Goal: Task Accomplishment & Management: Use online tool/utility

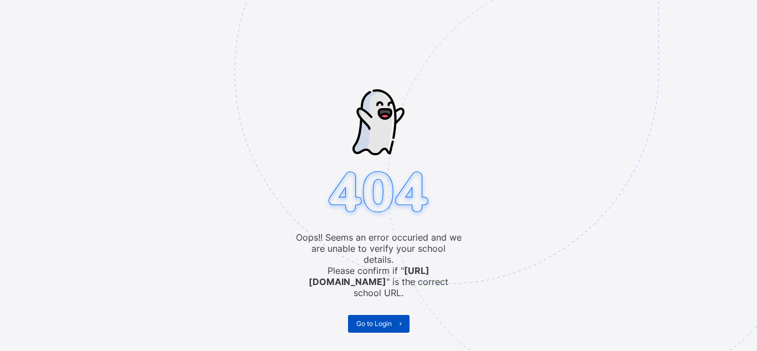
click at [380, 319] on span "Go to Login" at bounding box center [373, 323] width 35 height 8
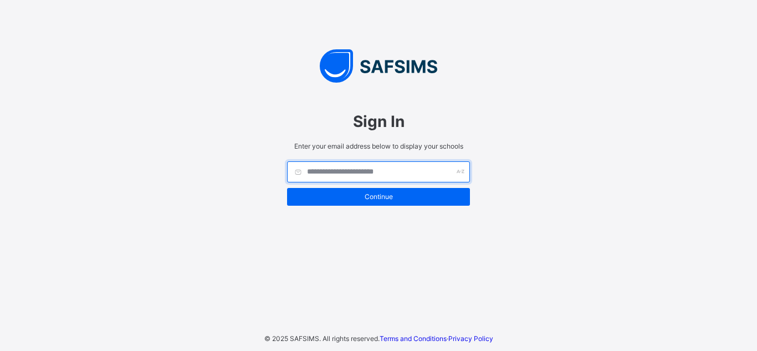
click at [317, 173] on input "text" at bounding box center [378, 171] width 183 height 21
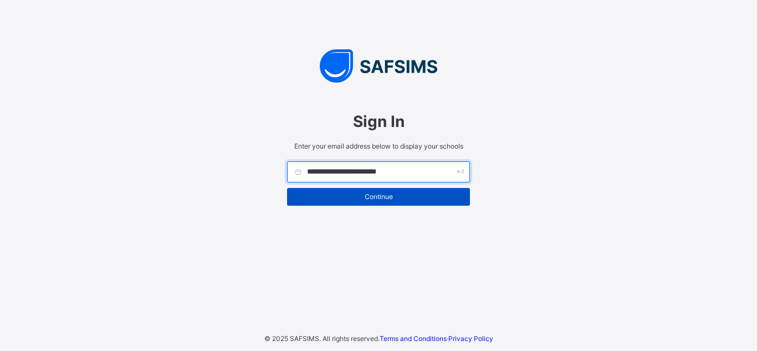
type input "**********"
click at [368, 202] on div "Continue" at bounding box center [378, 197] width 183 height 18
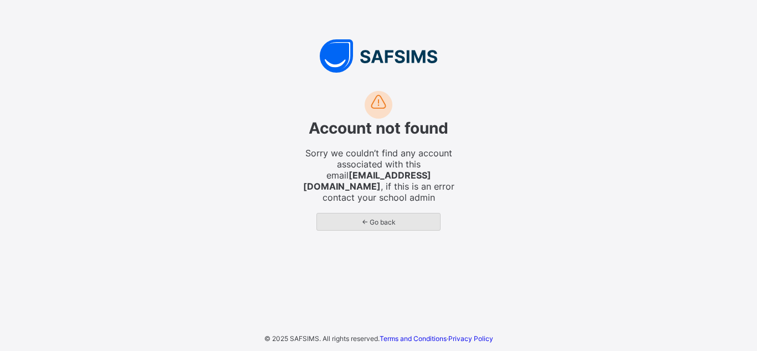
click at [368, 224] on span "← Go back" at bounding box center [378, 222] width 106 height 8
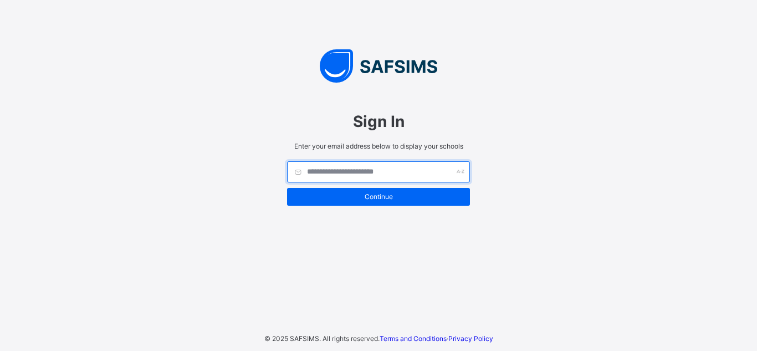
click at [356, 173] on input "text" at bounding box center [378, 171] width 183 height 21
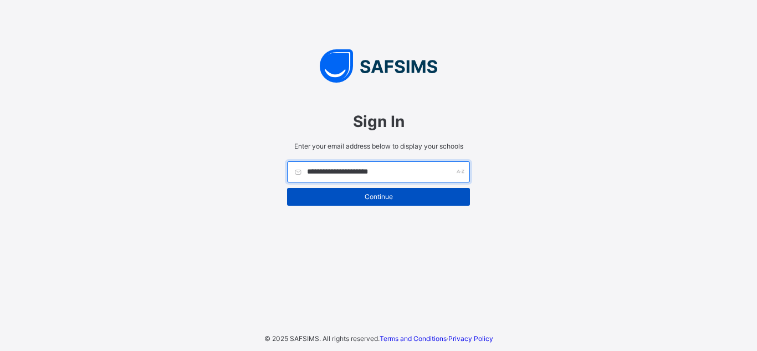
type input "**********"
click at [338, 193] on span "Continue" at bounding box center [378, 196] width 166 height 8
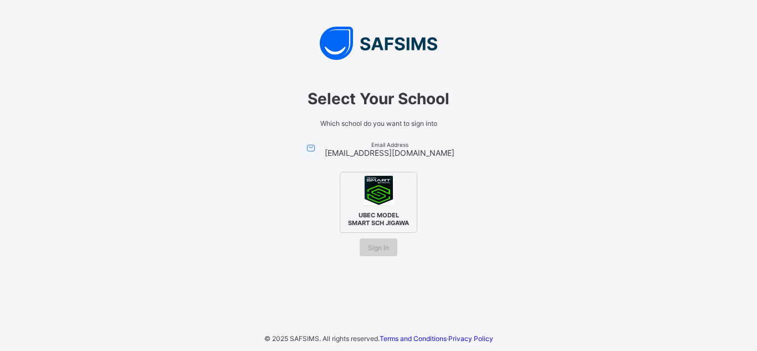
click at [379, 256] on div "Sign In" at bounding box center [378, 247] width 38 height 18
click at [388, 213] on span "UBEC MODEL SMART SCH JIGAWA" at bounding box center [378, 218] width 68 height 21
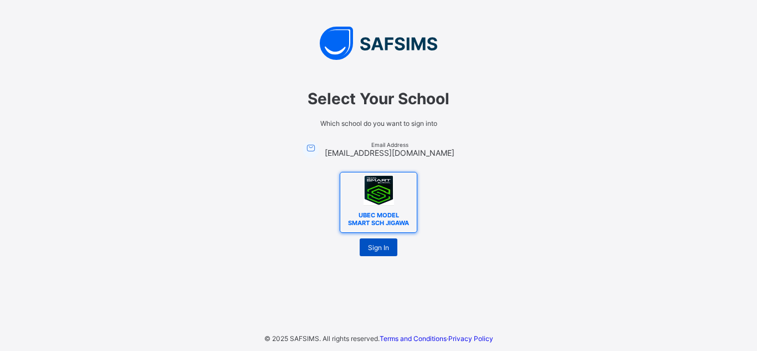
click at [377, 247] on div "Sign In" at bounding box center [378, 247] width 38 height 18
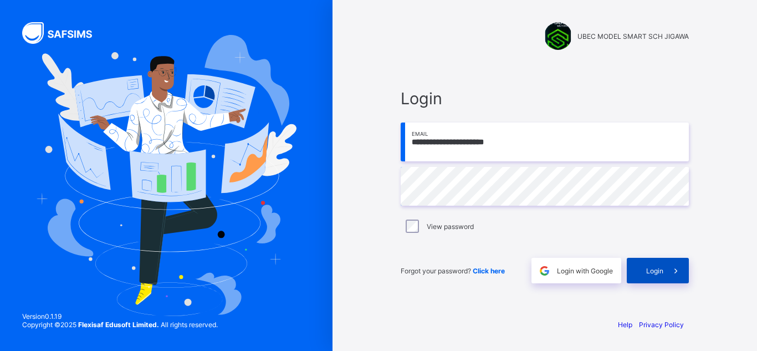
click at [645, 275] on div "Login" at bounding box center [657, 270] width 62 height 25
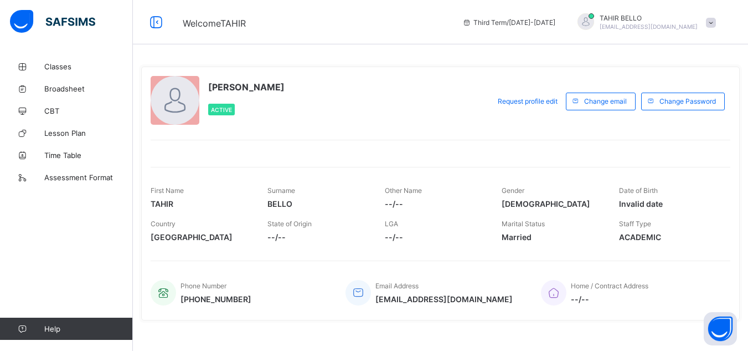
click at [282, 235] on span "--/--" at bounding box center [317, 236] width 100 height 9
click at [294, 240] on span "--/--" at bounding box center [317, 236] width 100 height 9
click at [358, 292] on icon at bounding box center [359, 292] width 16 height 13
click at [58, 61] on link "Classes" at bounding box center [66, 66] width 133 height 22
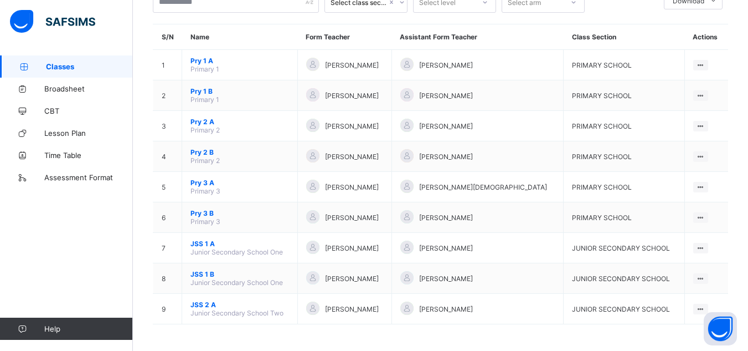
scroll to position [81, 0]
click at [50, 115] on link "CBT" at bounding box center [66, 111] width 133 height 22
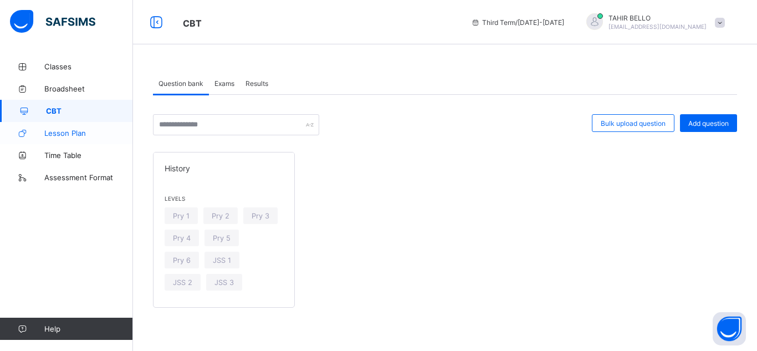
click at [50, 128] on link "Lesson Plan" at bounding box center [66, 133] width 133 height 22
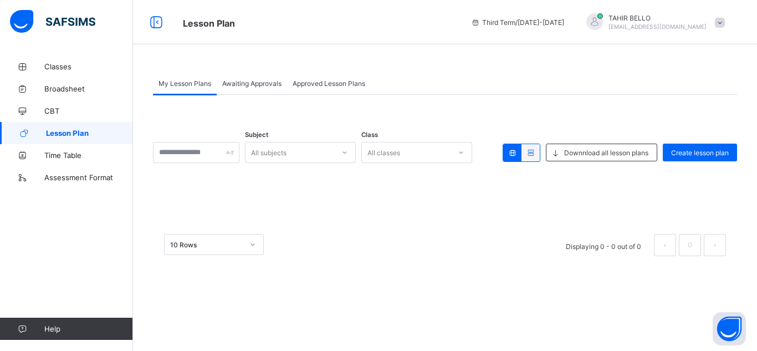
click at [722, 25] on span at bounding box center [719, 23] width 10 height 10
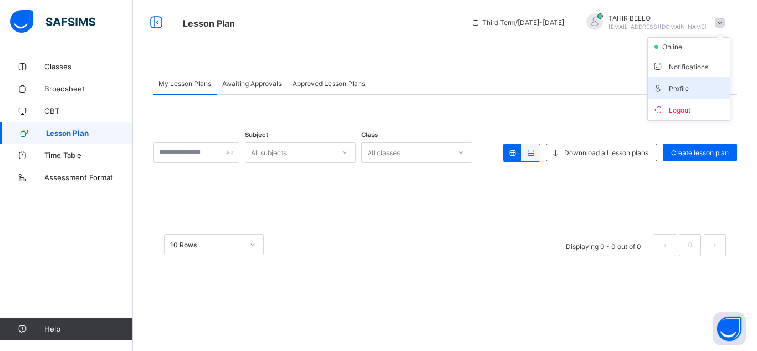
click at [663, 89] on span "Profile" at bounding box center [688, 87] width 73 height 13
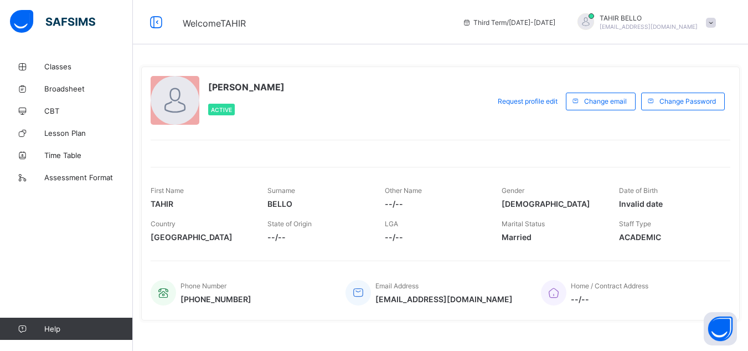
click at [716, 21] on span at bounding box center [711, 23] width 10 height 10
click at [732, 26] on div "Third Term / [DATE]-[DATE] [PERSON_NAME] [EMAIL_ADDRESS][DOMAIN_NAME]" at bounding box center [602, 22] width 291 height 44
click at [34, 73] on link "Classes" at bounding box center [66, 66] width 133 height 22
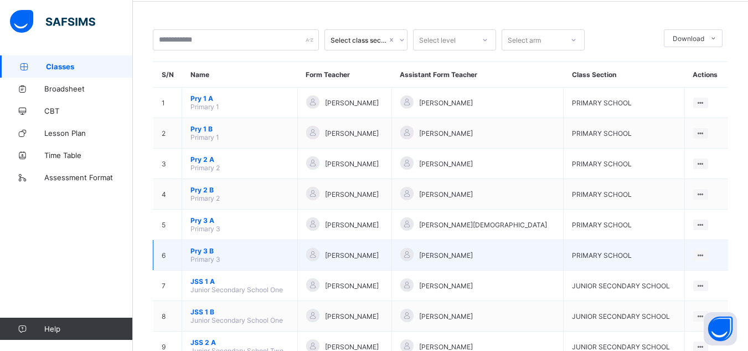
scroll to position [44, 0]
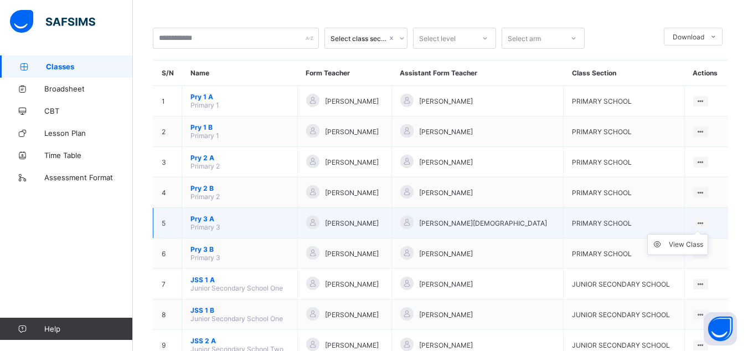
click at [708, 234] on ul "View Class" at bounding box center [677, 244] width 61 height 21
click at [199, 217] on span "Pry 3 A" at bounding box center [240, 218] width 99 height 8
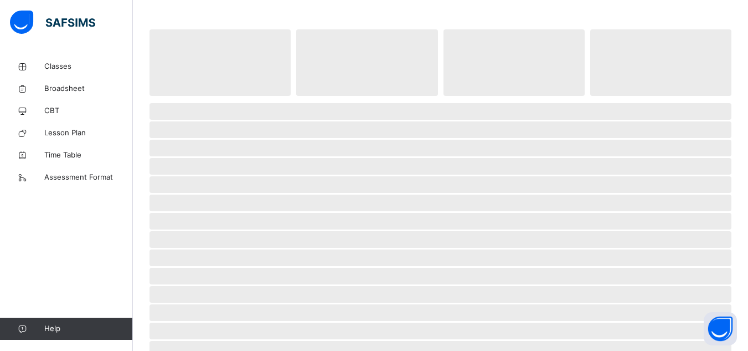
click at [199, 217] on span "‌" at bounding box center [441, 221] width 582 height 17
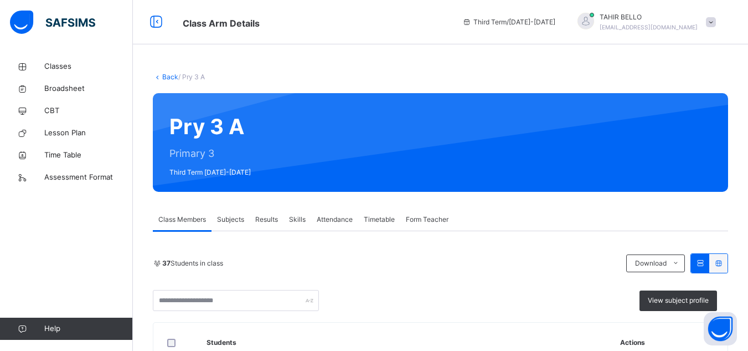
click at [234, 219] on span "Subjects" at bounding box center [230, 219] width 27 height 10
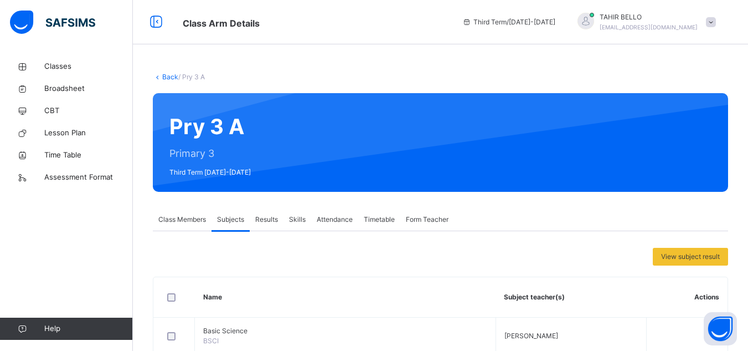
click at [265, 219] on span "Results" at bounding box center [266, 219] width 23 height 10
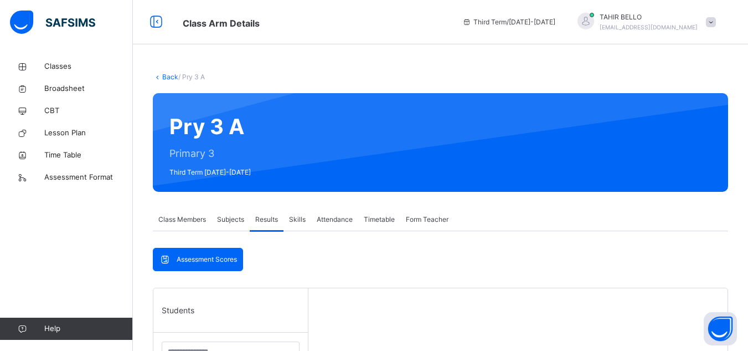
click at [265, 219] on span "Results" at bounding box center [266, 219] width 23 height 10
click at [422, 219] on span "Form Teacher" at bounding box center [427, 219] width 43 height 10
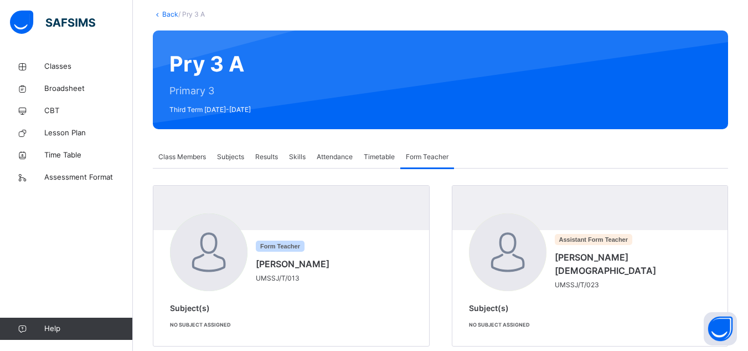
scroll to position [86, 0]
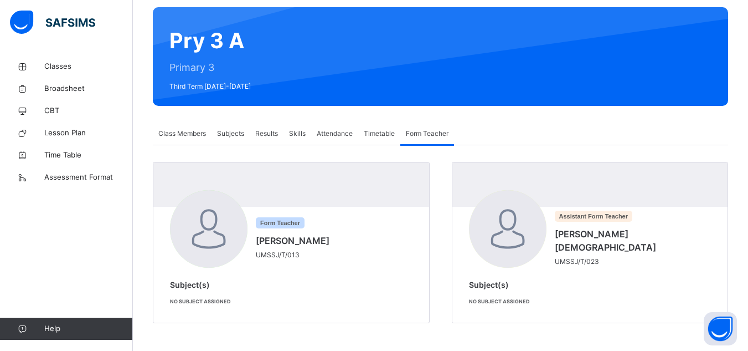
click at [188, 133] on span "Class Members" at bounding box center [182, 133] width 48 height 10
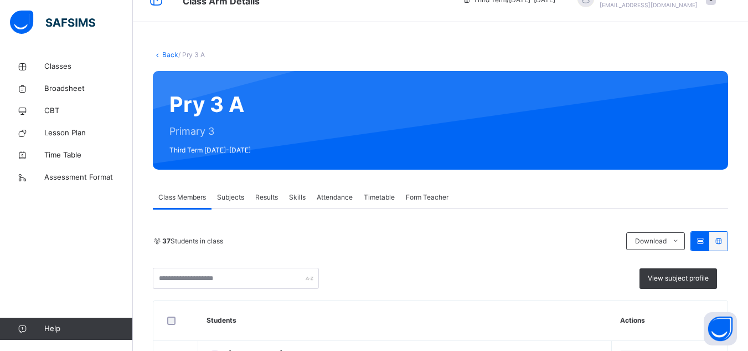
scroll to position [0, 0]
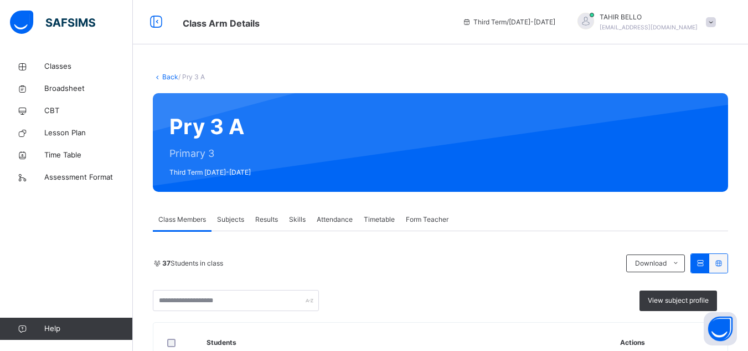
click at [429, 214] on div "Form Teacher" at bounding box center [427, 219] width 54 height 22
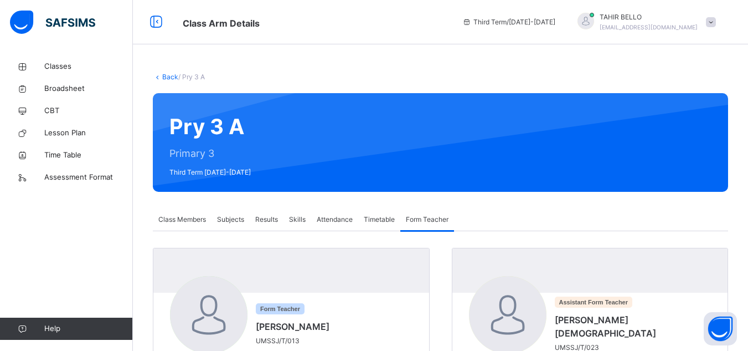
click at [274, 219] on span "Results" at bounding box center [266, 219] width 23 height 10
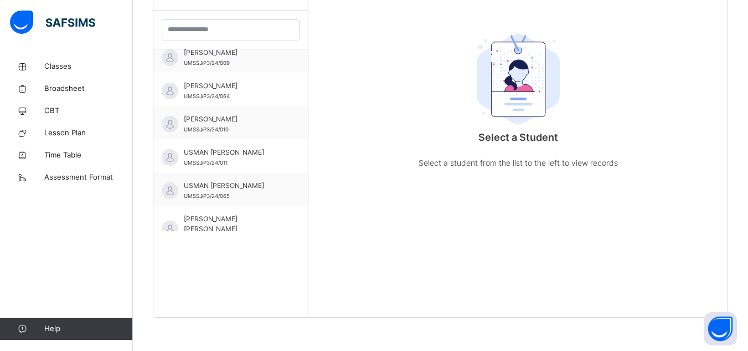
scroll to position [1048, 0]
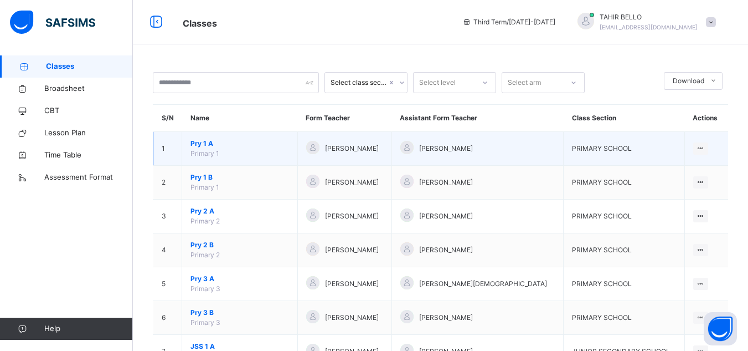
click at [202, 147] on span "Pry 1 A" at bounding box center [240, 143] width 99 height 10
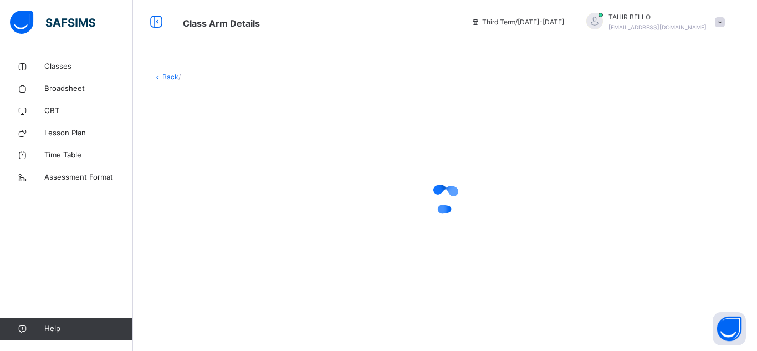
click at [202, 147] on div at bounding box center [445, 198] width 584 height 210
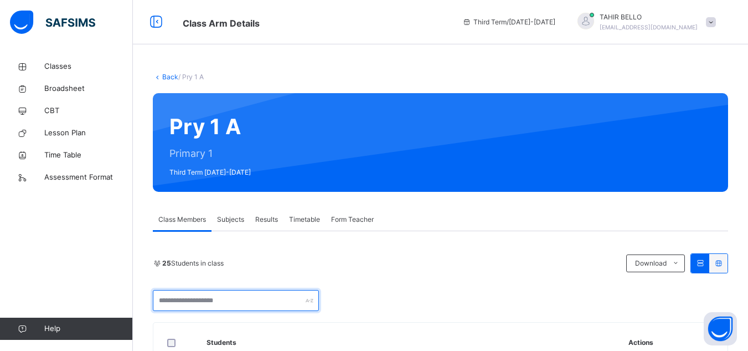
click at [222, 299] on input "text" at bounding box center [236, 300] width 166 height 21
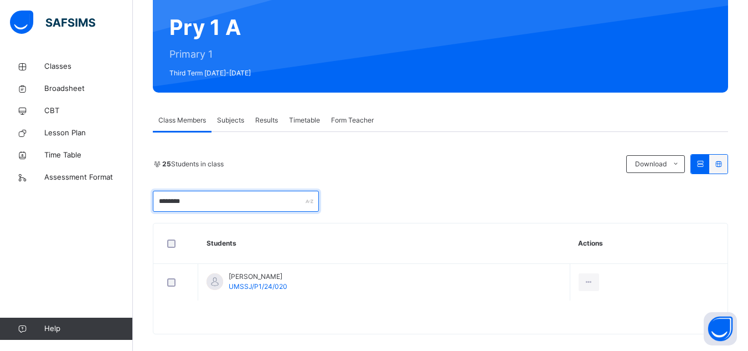
scroll to position [110, 0]
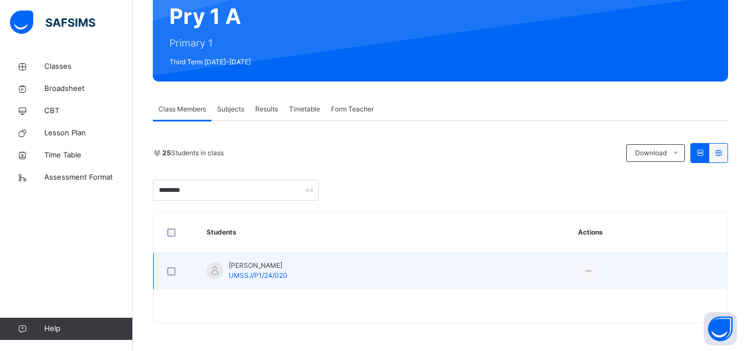
click at [287, 265] on span "[PERSON_NAME]" at bounding box center [258, 265] width 59 height 10
click at [329, 264] on td "[PERSON_NAME] UMSSJ/P1/24/020" at bounding box center [384, 271] width 372 height 37
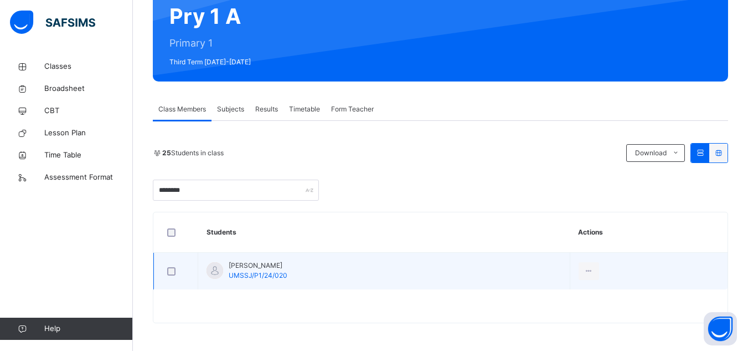
click at [329, 264] on td "[PERSON_NAME] UMSSJ/P1/24/020" at bounding box center [384, 271] width 372 height 37
click at [594, 267] on icon at bounding box center [588, 271] width 9 height 10
click at [271, 271] on span "UMSSJ/P1/24/020" at bounding box center [258, 275] width 59 height 8
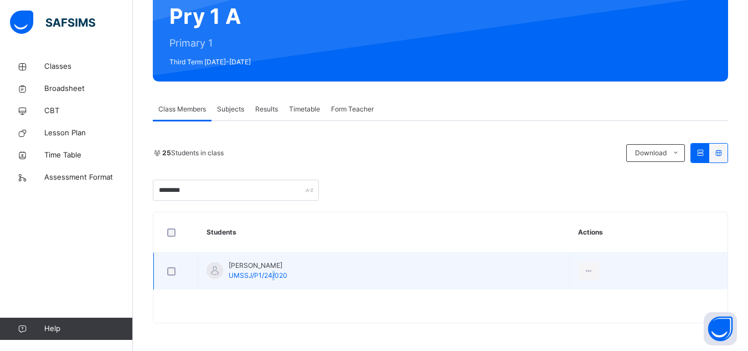
click at [271, 271] on span "UMSSJ/P1/24/020" at bounding box center [258, 275] width 59 height 8
click at [327, 264] on td "[PERSON_NAME] UMSSJ/P1/24/020" at bounding box center [384, 271] width 372 height 37
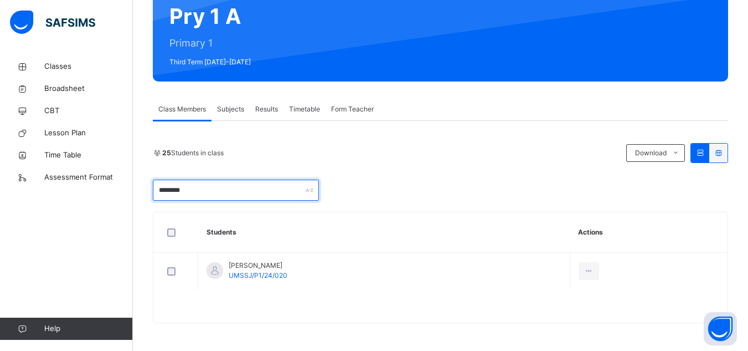
click at [230, 193] on input "********" at bounding box center [236, 189] width 166 height 21
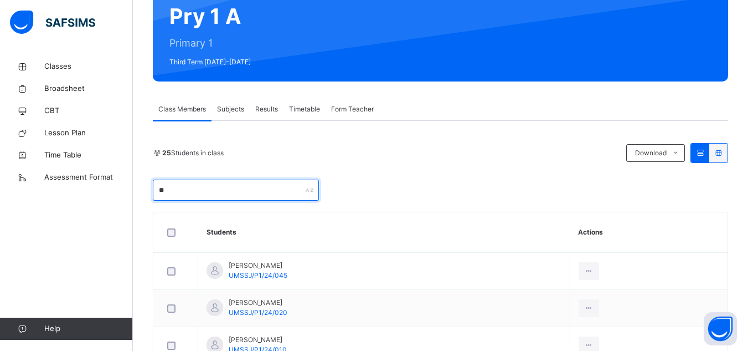
type input "*"
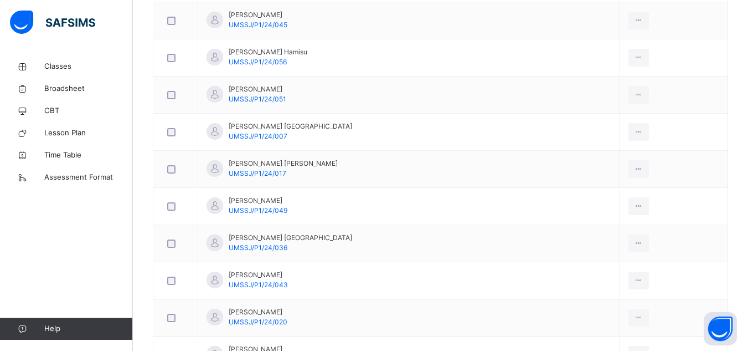
scroll to position [494, 0]
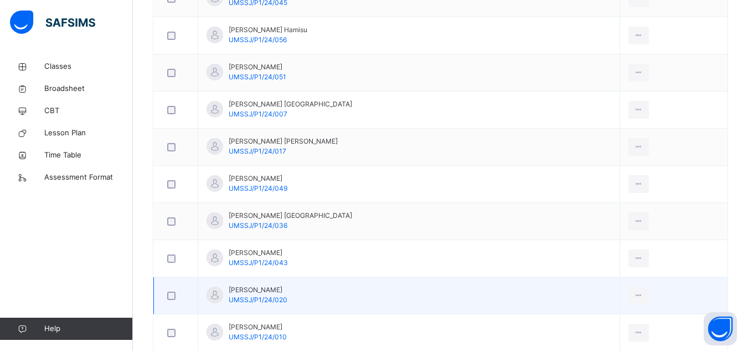
click at [365, 293] on td "[PERSON_NAME] UMSSJ/P1/24/020" at bounding box center [409, 295] width 422 height 37
click at [634, 295] on icon at bounding box center [638, 295] width 9 height 10
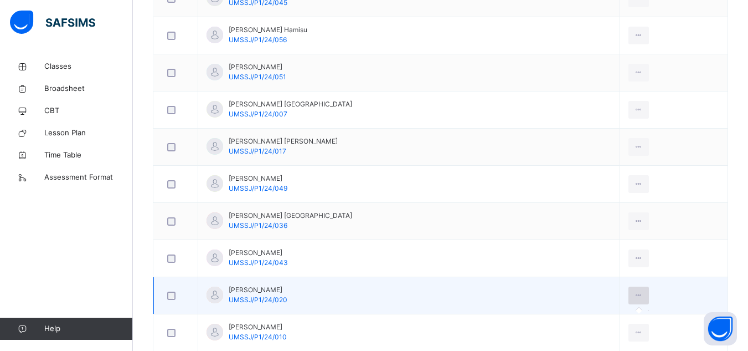
click at [634, 295] on icon at bounding box center [638, 295] width 9 height 10
click at [585, 303] on td "[PERSON_NAME] UMSSJ/P1/24/020" at bounding box center [409, 295] width 422 height 37
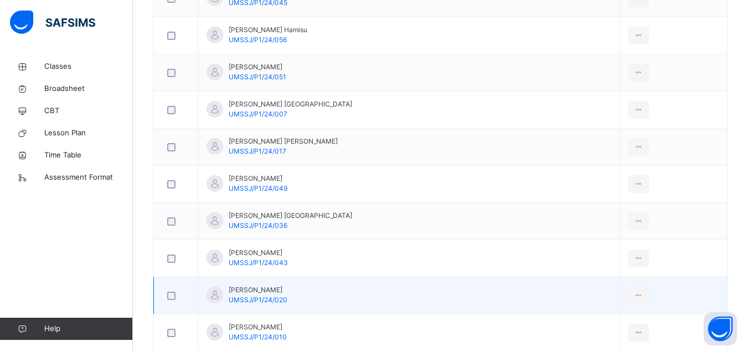
click at [403, 296] on td "[PERSON_NAME] UMSSJ/P1/24/020" at bounding box center [409, 295] width 422 height 37
click at [362, 296] on td "[PERSON_NAME] UMSSJ/P1/24/020" at bounding box center [409, 295] width 422 height 37
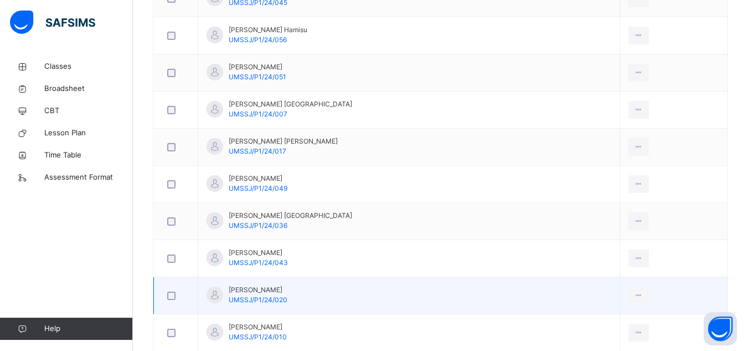
click at [362, 296] on td "[PERSON_NAME] UMSSJ/P1/24/020" at bounding box center [409, 295] width 422 height 37
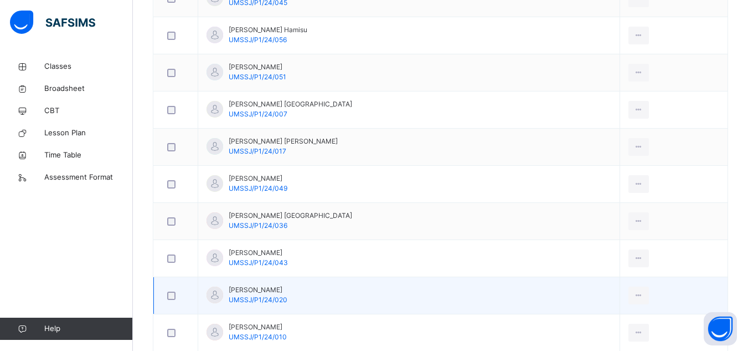
click at [257, 291] on span "[PERSON_NAME]" at bounding box center [258, 290] width 59 height 10
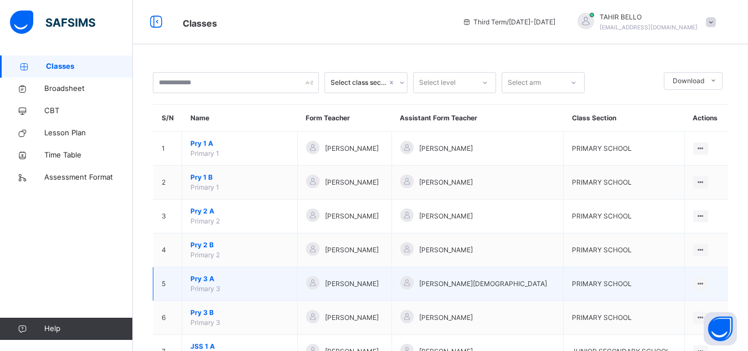
click at [234, 287] on td "Pry 3 A Primary 3" at bounding box center [240, 284] width 116 height 34
click at [328, 289] on div "[PERSON_NAME]" at bounding box center [344, 284] width 77 height 16
click at [588, 281] on span "PRIMARY SCHOOL" at bounding box center [602, 283] width 60 height 8
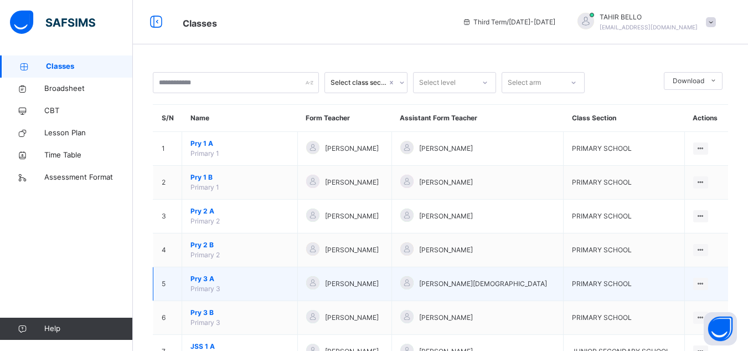
click at [563, 282] on td "[PERSON_NAME][DEMOGRAPHIC_DATA]" at bounding box center [478, 284] width 172 height 34
click at [708, 284] on div at bounding box center [700, 283] width 15 height 12
click at [704, 281] on icon at bounding box center [700, 283] width 9 height 8
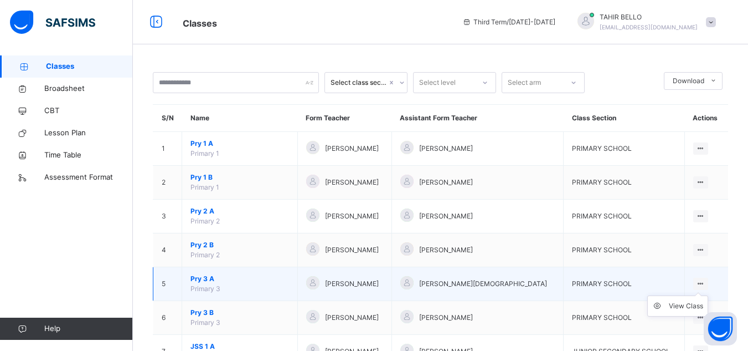
click at [704, 281] on icon at bounding box center [700, 283] width 9 height 8
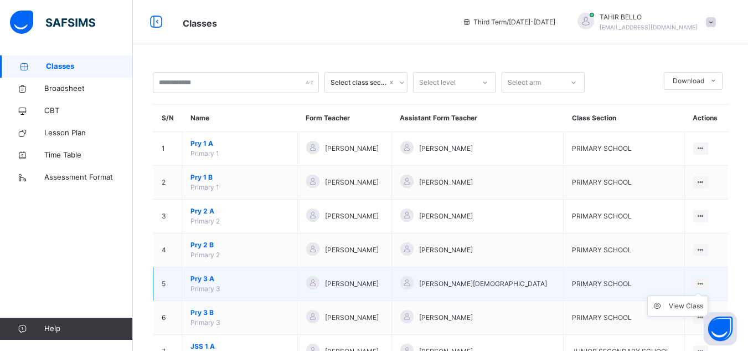
click at [704, 281] on icon at bounding box center [700, 283] width 9 height 8
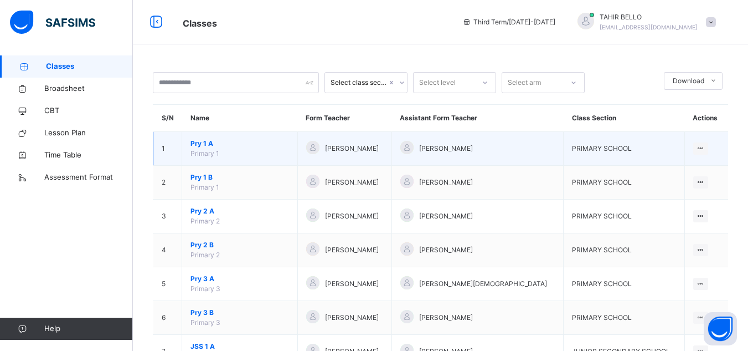
click at [253, 153] on td "Pry 1 A Primary 1" at bounding box center [240, 149] width 116 height 34
click at [718, 148] on td "View Class" at bounding box center [707, 149] width 44 height 34
click at [680, 142] on td "PRIMARY SCHOOL" at bounding box center [624, 149] width 121 height 34
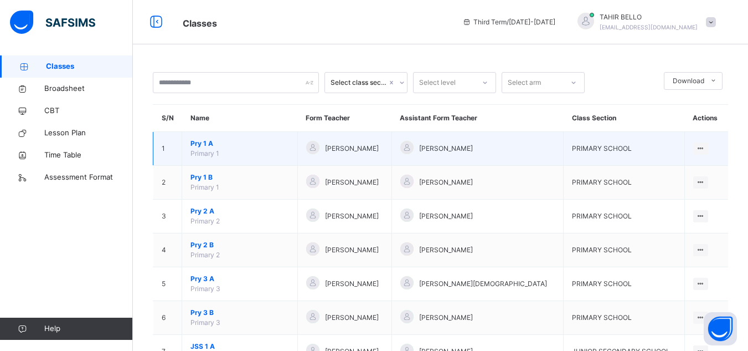
click at [680, 142] on td "PRIMARY SCHOOL" at bounding box center [624, 149] width 121 height 34
click at [319, 148] on div at bounding box center [312, 147] width 13 height 13
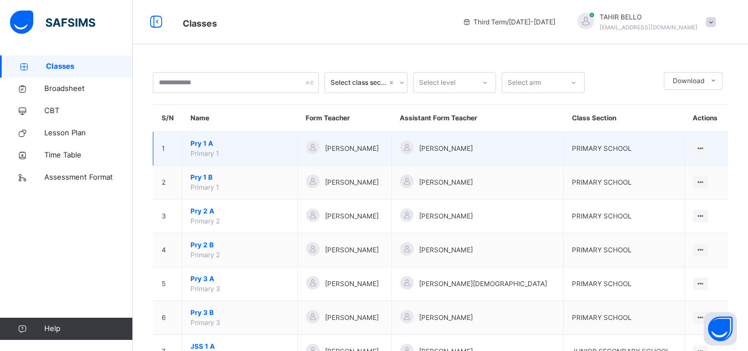
click at [202, 145] on span "Pry 1 A" at bounding box center [240, 143] width 99 height 10
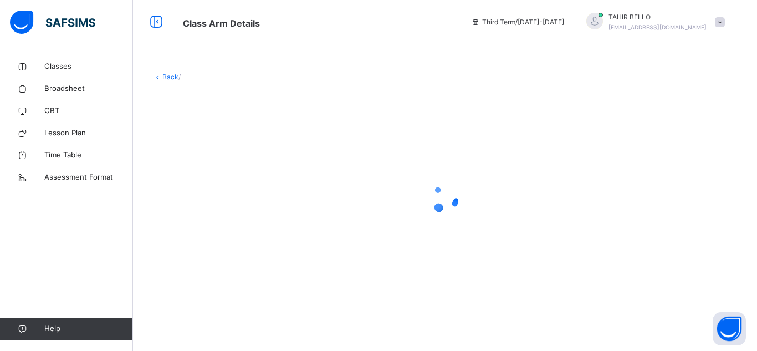
click at [202, 145] on div at bounding box center [445, 198] width 584 height 210
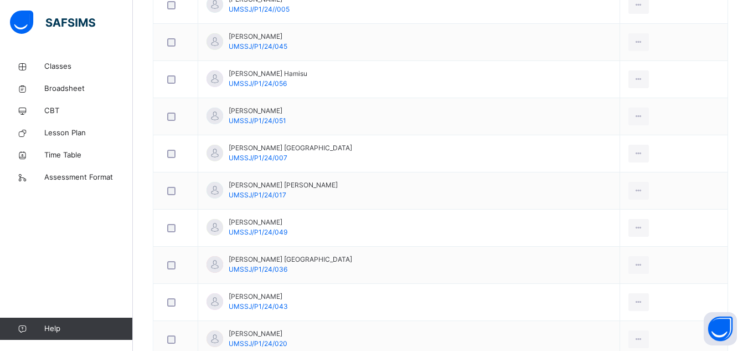
scroll to position [487, 0]
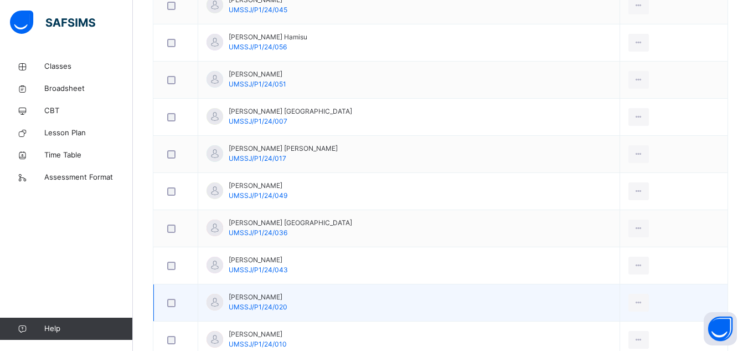
click at [253, 302] on div "[PERSON_NAME] UMSSJ/P1/24/020" at bounding box center [258, 302] width 59 height 20
click at [242, 294] on span "[PERSON_NAME]" at bounding box center [258, 297] width 59 height 10
click at [271, 316] on td "[PERSON_NAME] UMSSJ/P1/24/020" at bounding box center [409, 302] width 422 height 37
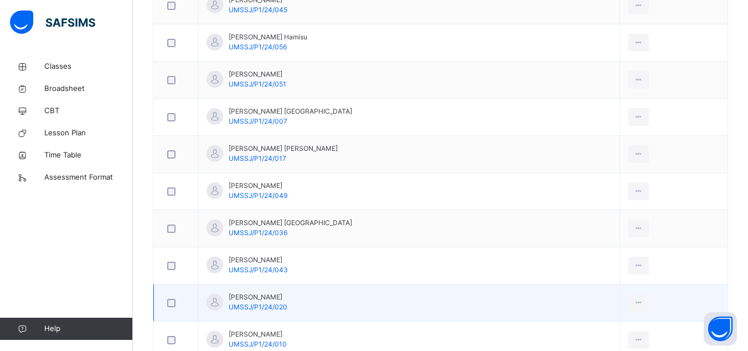
click at [271, 316] on td "[PERSON_NAME] UMSSJ/P1/24/020" at bounding box center [409, 302] width 422 height 37
click at [320, 296] on td "[PERSON_NAME] UMSSJ/P1/24/020" at bounding box center [409, 302] width 422 height 37
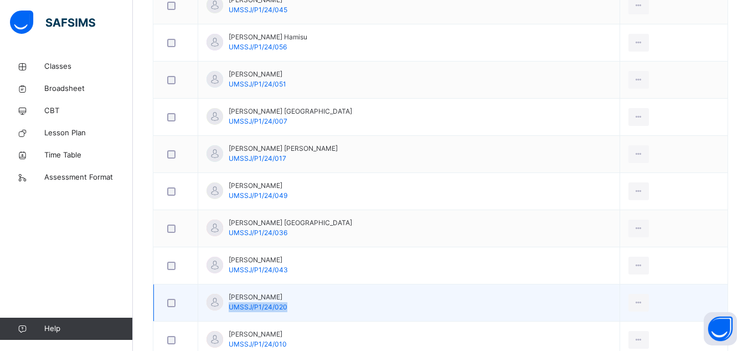
click at [320, 296] on td "[PERSON_NAME] UMSSJ/P1/24/020" at bounding box center [409, 302] width 422 height 37
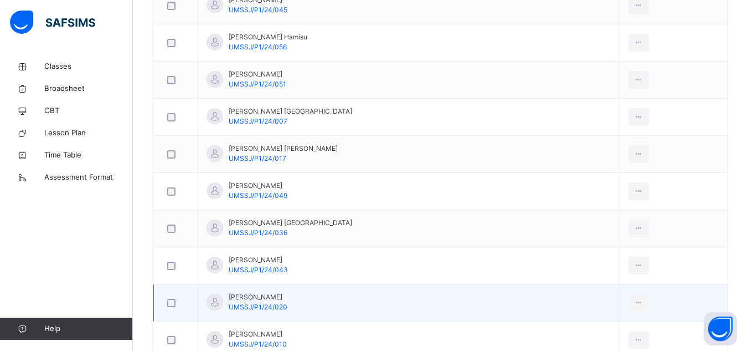
click at [320, 296] on td "[PERSON_NAME] UMSSJ/P1/24/020" at bounding box center [409, 302] width 422 height 37
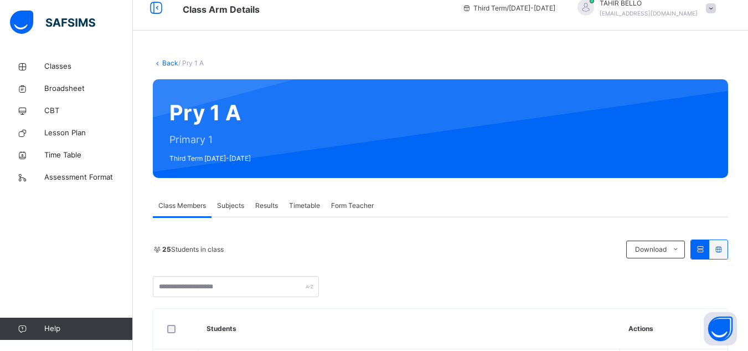
scroll to position [0, 0]
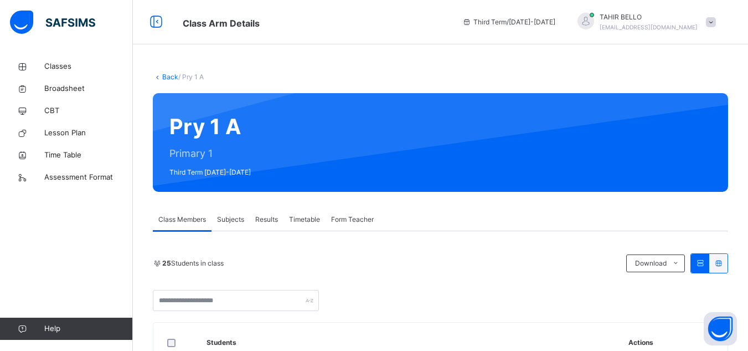
click at [233, 226] on div "Subjects" at bounding box center [231, 219] width 38 height 22
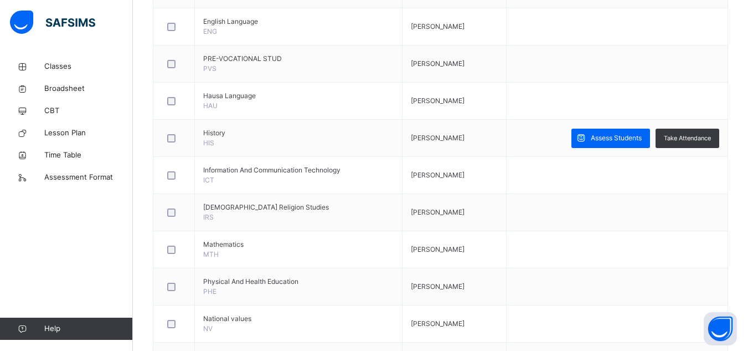
scroll to position [465, 0]
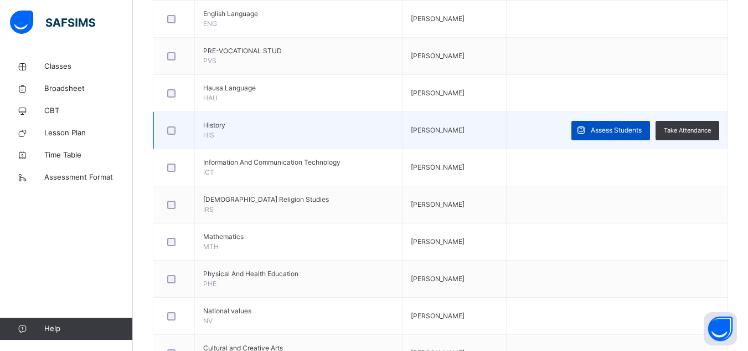
click at [610, 130] on span "Assess Students" at bounding box center [616, 130] width 51 height 10
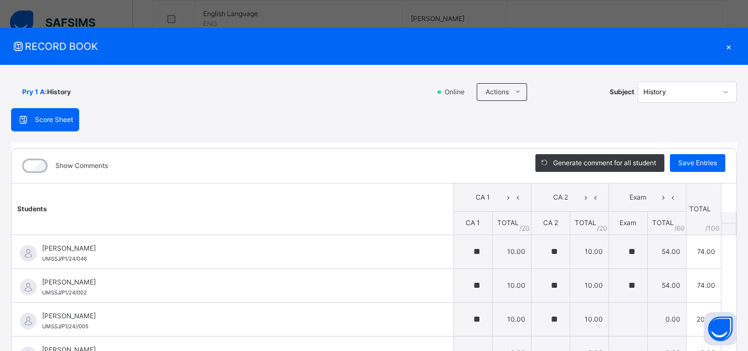
type input "**"
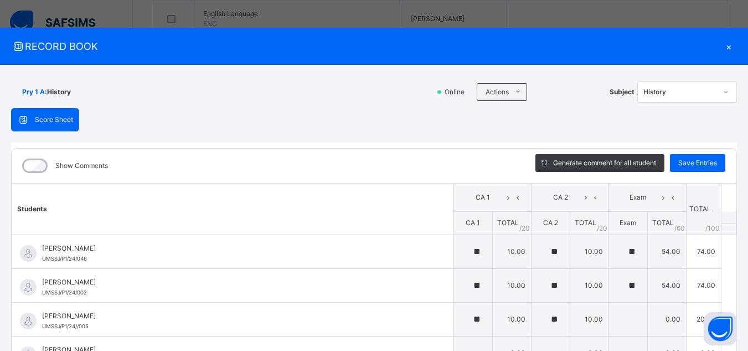
type input "**"
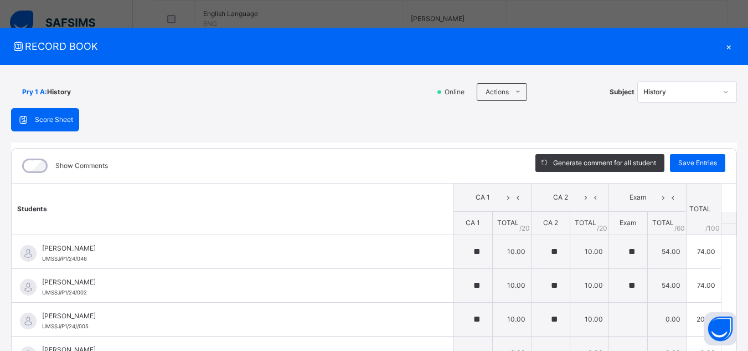
type input "**"
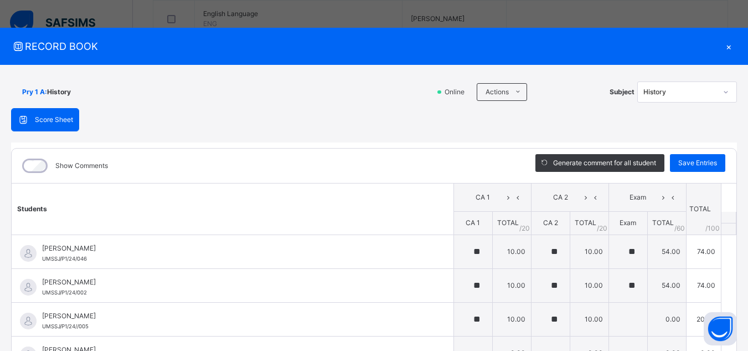
type input "**"
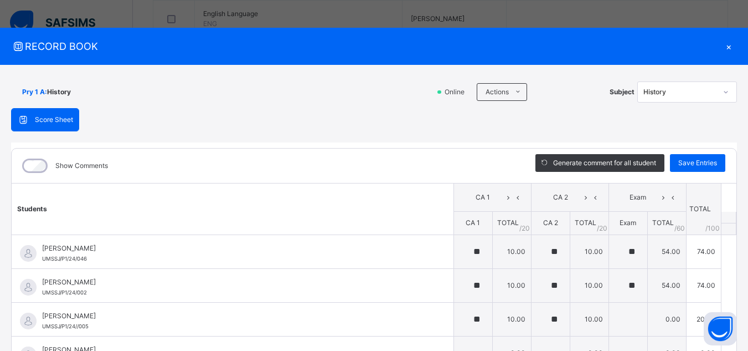
type input "**"
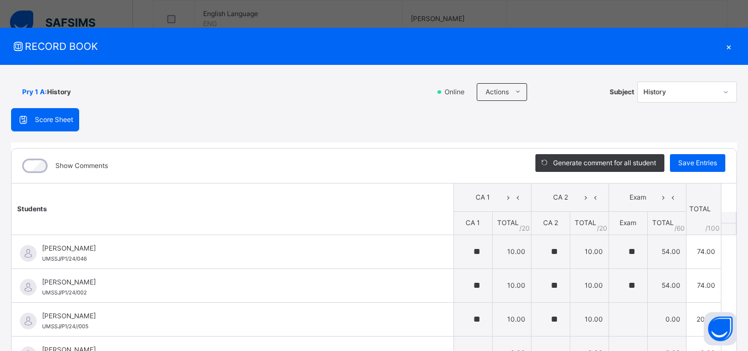
type input "**"
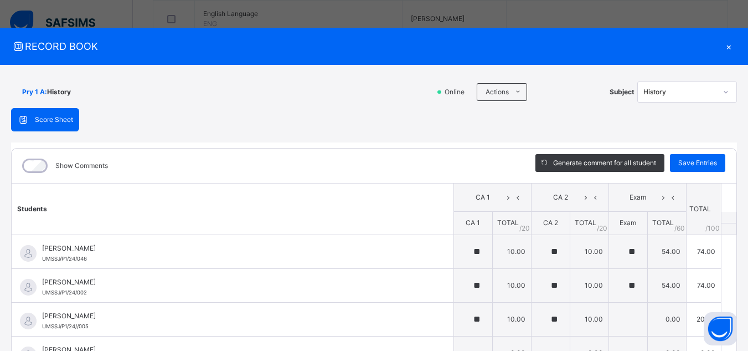
type input "**"
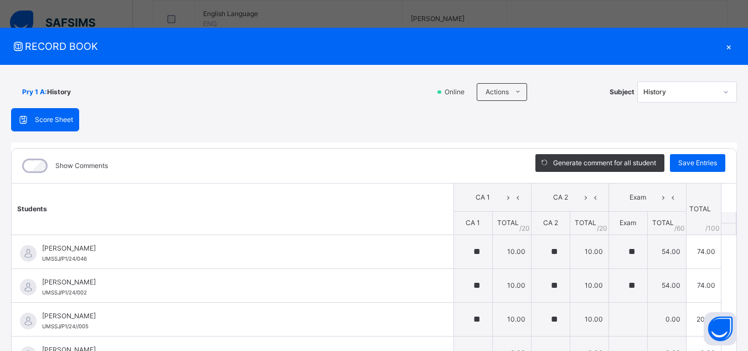
type input "**"
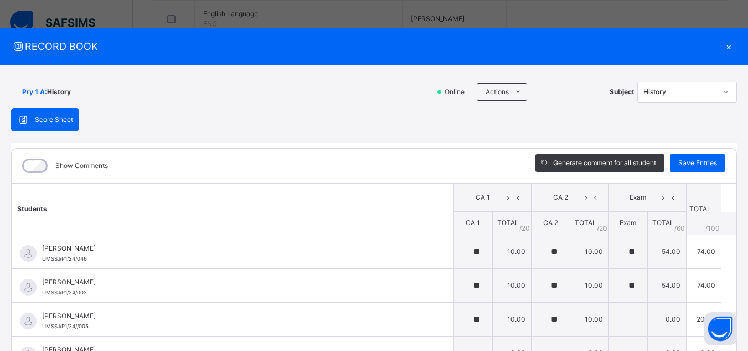
type input "**"
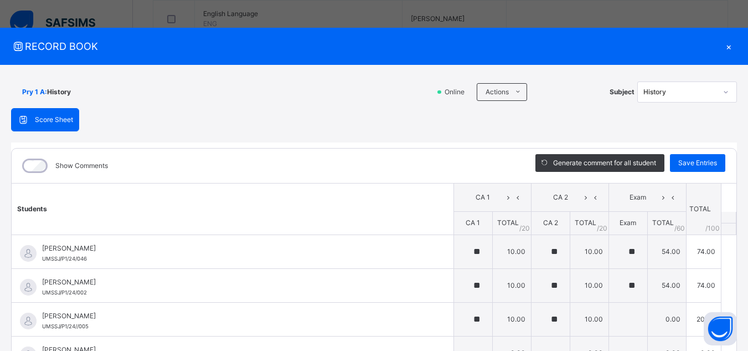
type input "**"
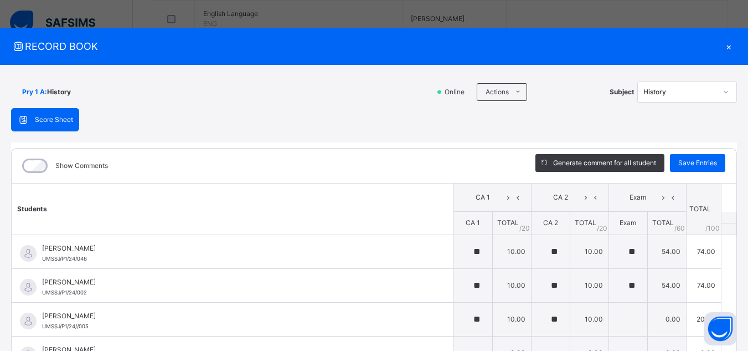
type input "**"
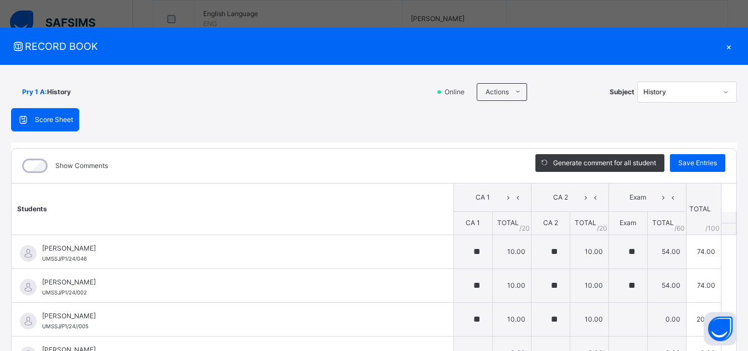
type input "**"
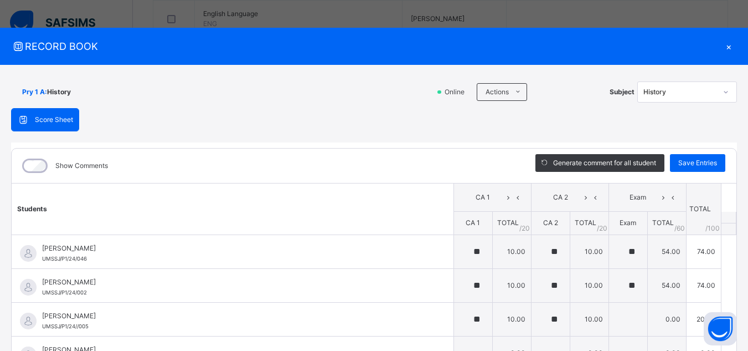
type input "**"
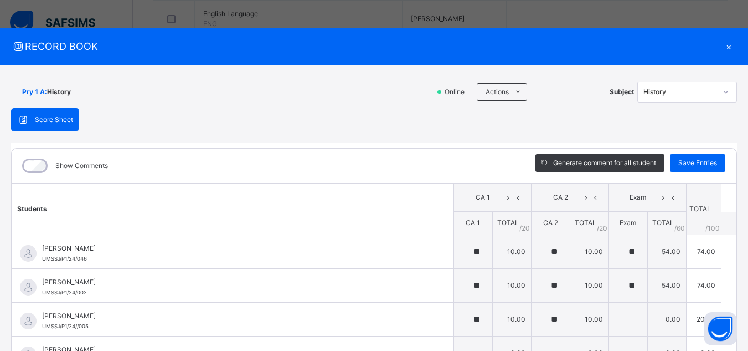
type input "**"
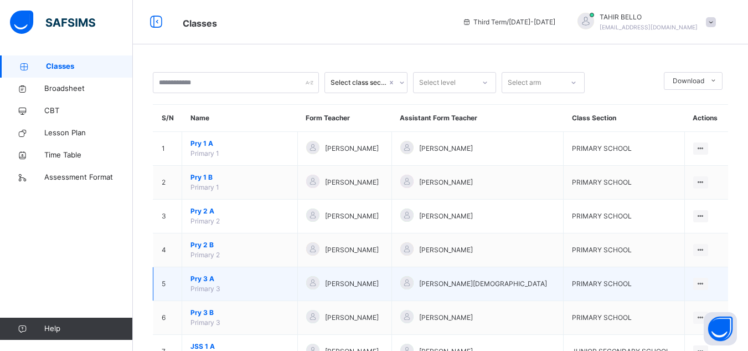
click at [208, 287] on span "Primary 3" at bounding box center [206, 288] width 30 height 8
click at [361, 281] on span "[PERSON_NAME]" at bounding box center [352, 284] width 54 height 10
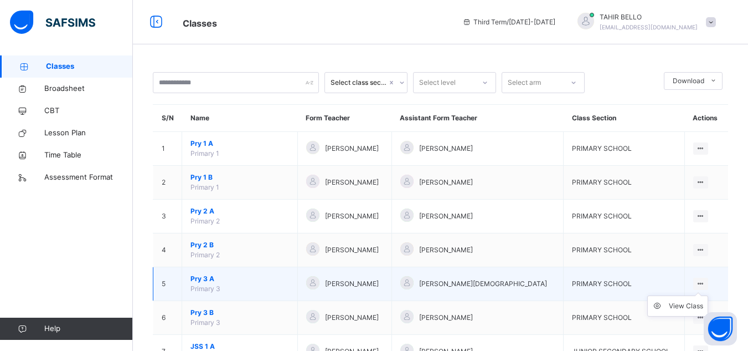
click at [708, 282] on div at bounding box center [700, 283] width 15 height 12
click at [702, 290] on td "View Class" at bounding box center [707, 284] width 44 height 34
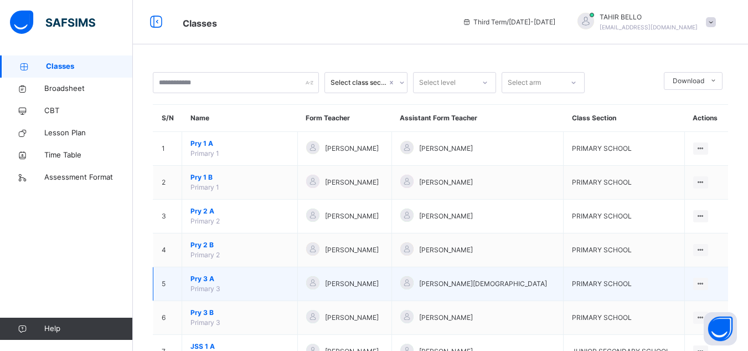
click at [702, 290] on td "View Class" at bounding box center [707, 284] width 44 height 34
click at [706, 282] on icon at bounding box center [700, 283] width 9 height 8
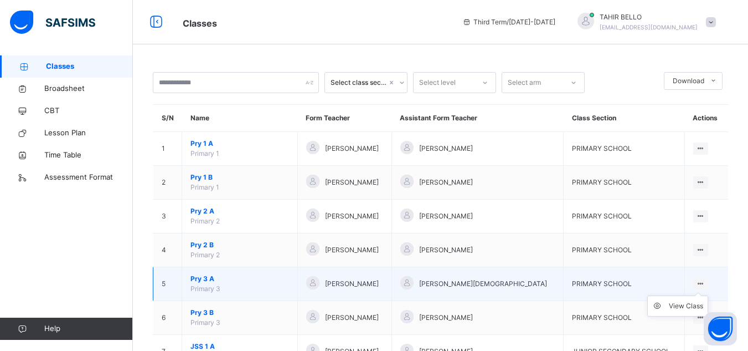
click at [706, 282] on icon at bounding box center [700, 283] width 9 height 8
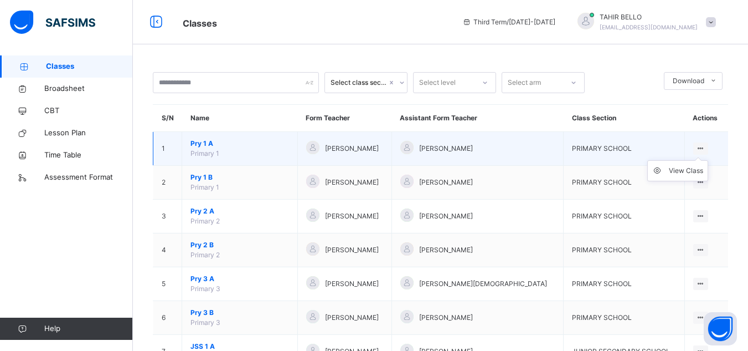
click at [707, 160] on ul "View Class" at bounding box center [677, 170] width 61 height 21
click at [708, 146] on div at bounding box center [700, 148] width 15 height 12
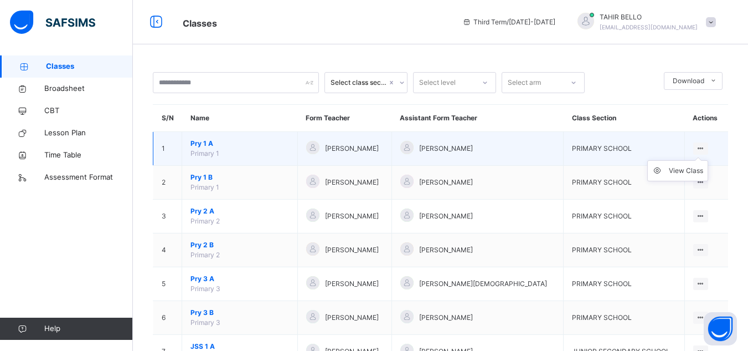
click at [708, 146] on div at bounding box center [700, 148] width 15 height 12
click at [578, 146] on span "PRIMARY SCHOOL" at bounding box center [602, 148] width 60 height 8
click at [473, 150] on span "[PERSON_NAME]" at bounding box center [446, 148] width 54 height 10
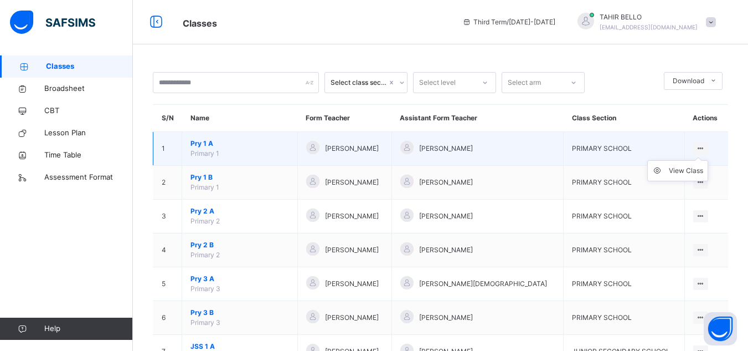
click at [708, 147] on div at bounding box center [700, 148] width 15 height 12
click at [704, 141] on td "View Class" at bounding box center [707, 149] width 44 height 34
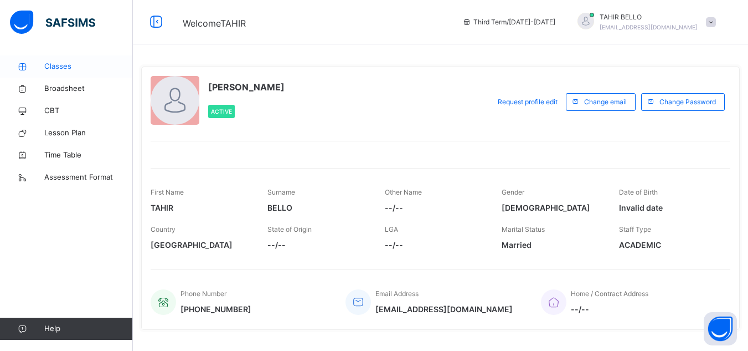
click at [69, 65] on span "Classes" at bounding box center [88, 66] width 89 height 11
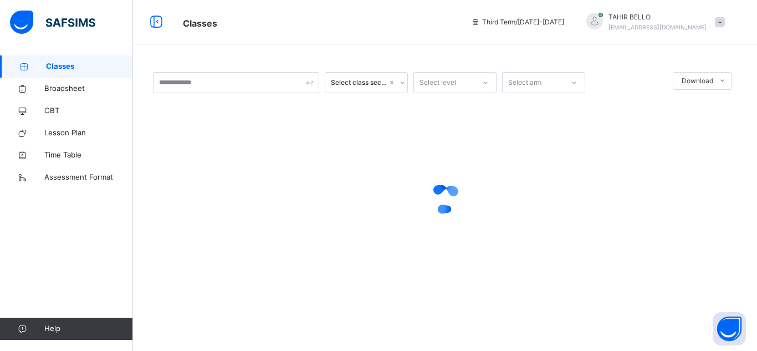
click at [69, 65] on span "Classes" at bounding box center [89, 66] width 87 height 11
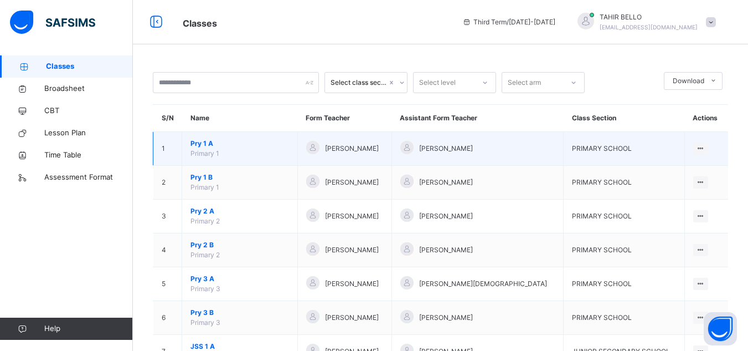
click at [263, 150] on td "Pry 1 A Primary 1" at bounding box center [240, 149] width 116 height 34
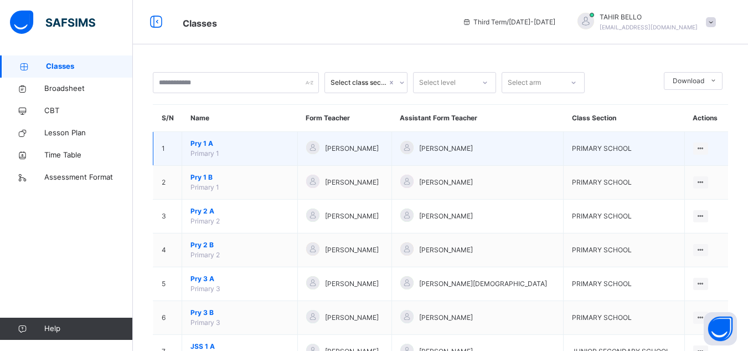
click at [263, 150] on td "Pry 1 A Primary 1" at bounding box center [240, 149] width 116 height 34
click at [329, 147] on span "[PERSON_NAME]" at bounding box center [352, 148] width 54 height 10
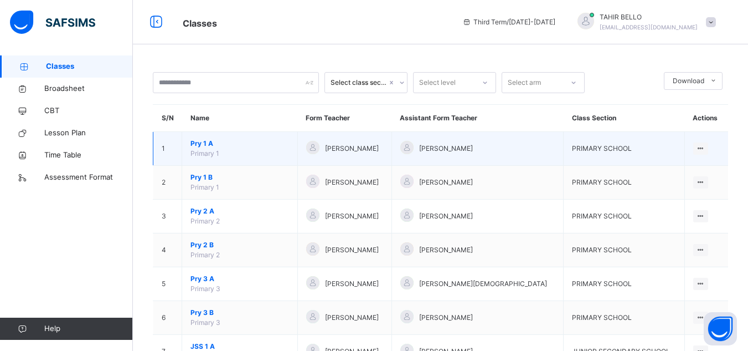
click at [297, 156] on td "Pry 1 A Primary 1" at bounding box center [240, 149] width 116 height 34
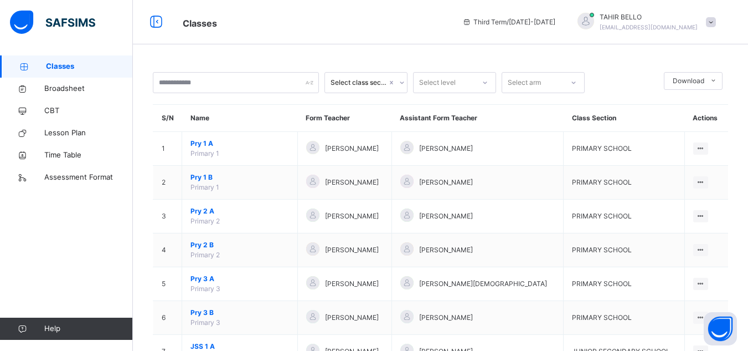
scroll to position [1, 0]
click at [76, 89] on span "Broadsheet" at bounding box center [88, 88] width 89 height 11
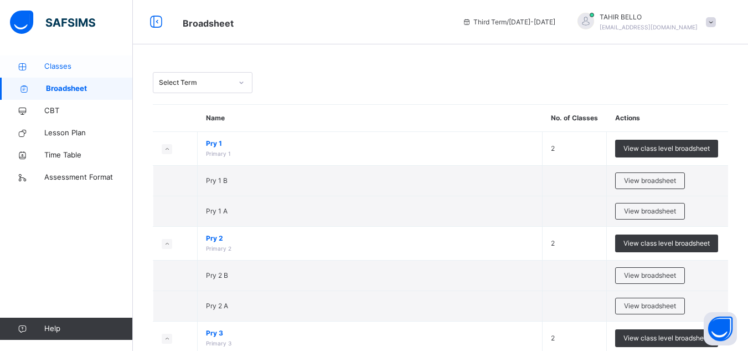
click at [54, 73] on link "Classes" at bounding box center [66, 66] width 133 height 22
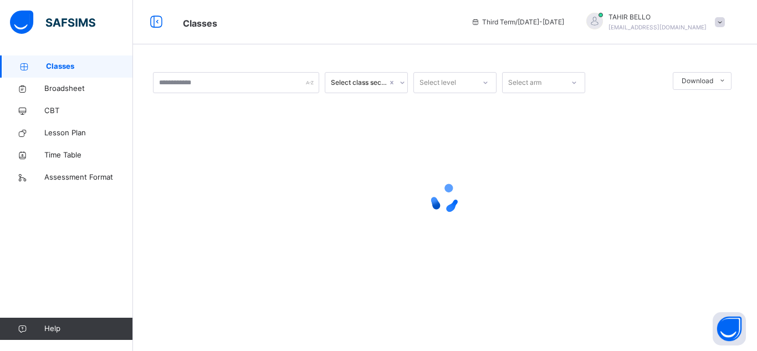
click at [54, 73] on link "Classes" at bounding box center [66, 66] width 133 height 22
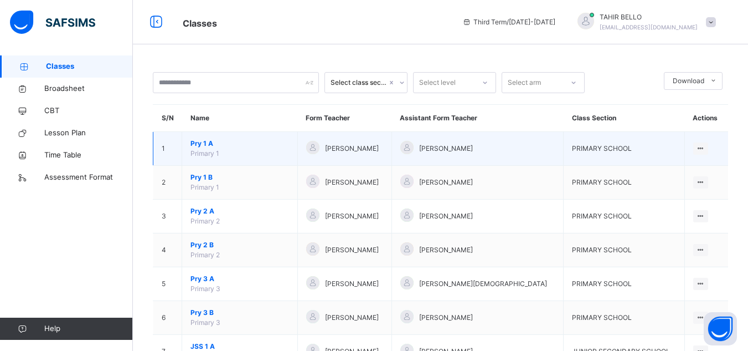
click at [222, 150] on td "Pry 1 A Primary 1" at bounding box center [240, 149] width 116 height 34
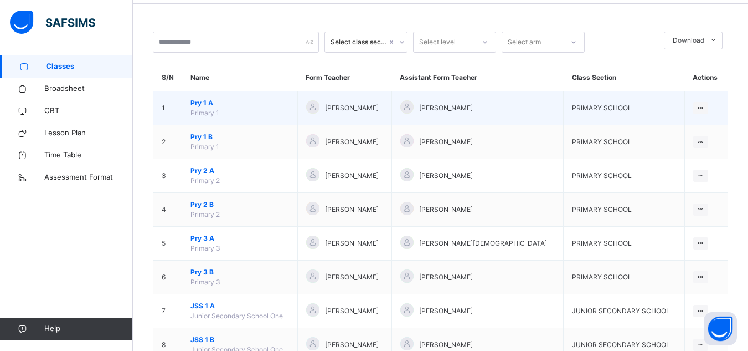
scroll to position [2, 0]
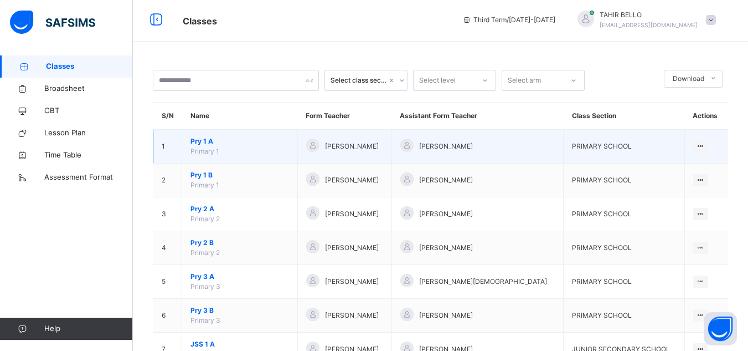
click at [222, 150] on td "Pry 1 A Primary 1" at bounding box center [240, 147] width 116 height 34
click at [708, 158] on ul "View Class" at bounding box center [677, 168] width 61 height 21
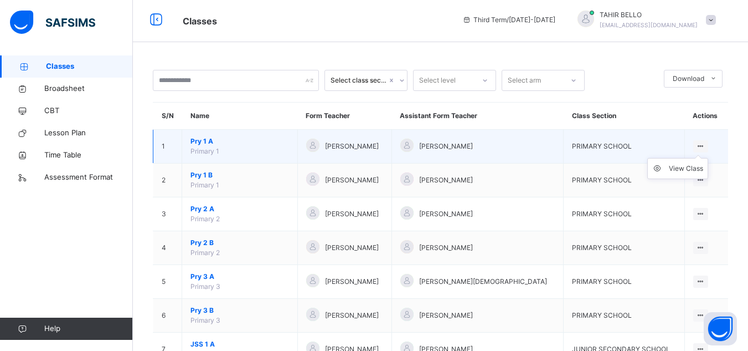
click at [708, 158] on ul "View Class" at bounding box center [677, 168] width 61 height 21
click at [253, 141] on span "Pry 1 A" at bounding box center [240, 141] width 99 height 10
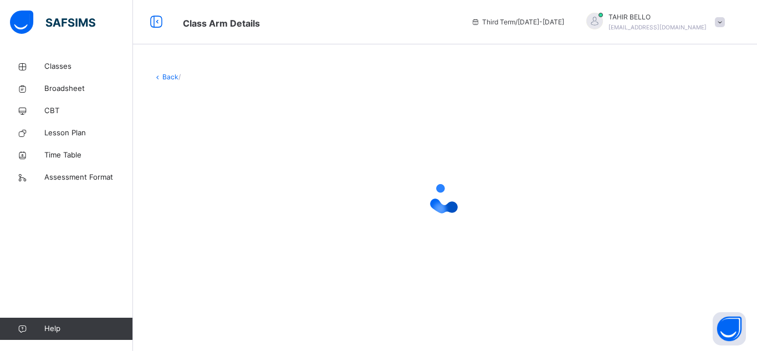
click at [253, 141] on div at bounding box center [445, 198] width 584 height 210
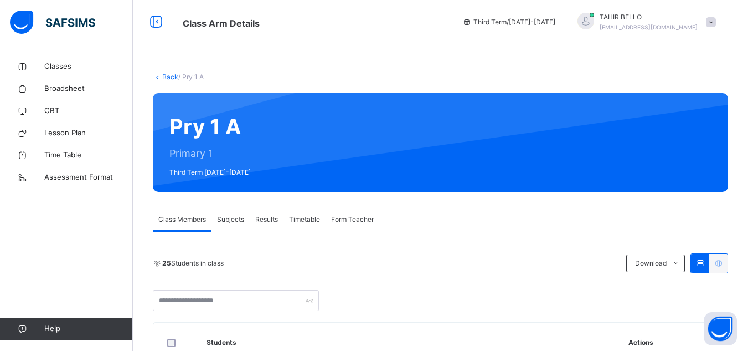
click at [309, 219] on span "Timetable" at bounding box center [304, 219] width 31 height 10
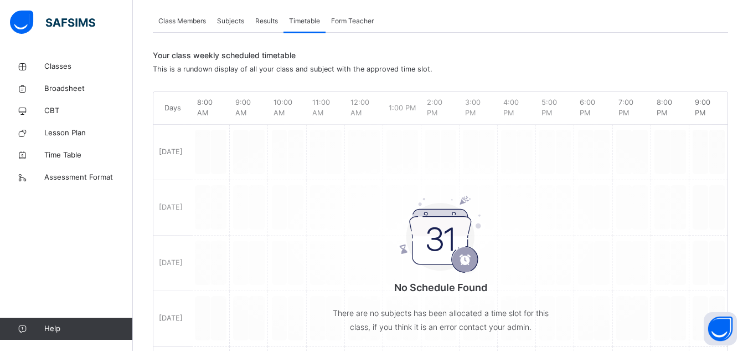
scroll to position [199, 0]
click at [188, 20] on span "Class Members" at bounding box center [182, 20] width 48 height 10
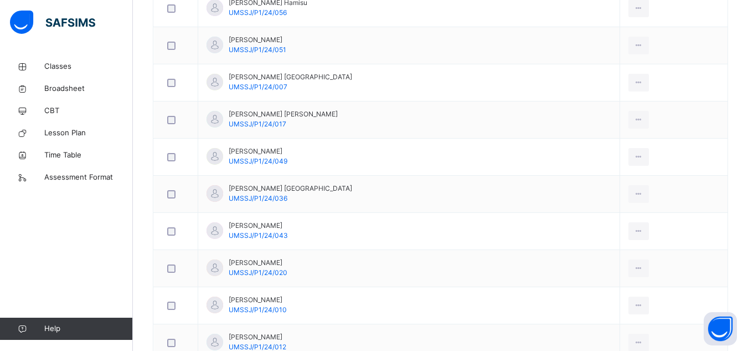
scroll to position [532, 0]
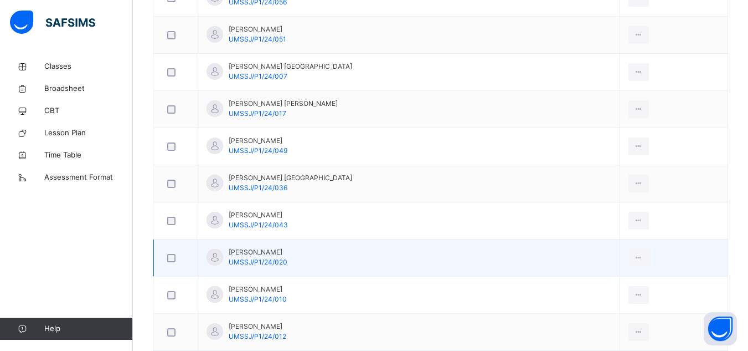
click at [348, 264] on td "[PERSON_NAME] UMSSJ/P1/24/020" at bounding box center [409, 257] width 422 height 37
click at [300, 264] on td "[PERSON_NAME] UMSSJ/P1/24/020" at bounding box center [409, 257] width 422 height 37
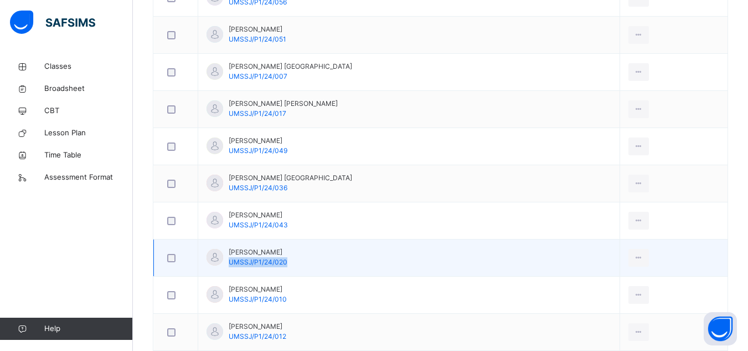
click at [328, 256] on td "[PERSON_NAME] UMSSJ/P1/24/020" at bounding box center [409, 257] width 422 height 37
click at [373, 256] on td "[PERSON_NAME] UMSSJ/P1/24/020" at bounding box center [409, 257] width 422 height 37
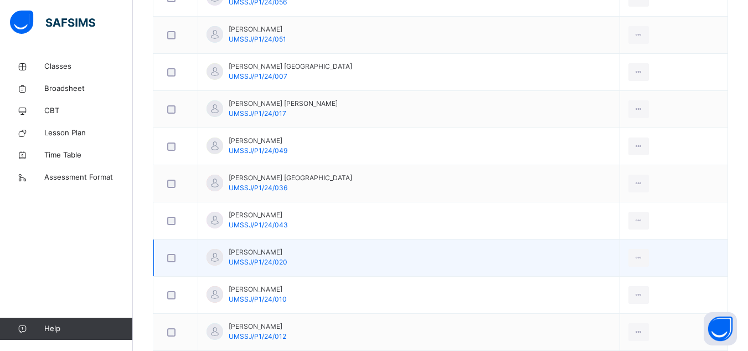
click at [373, 256] on td "[PERSON_NAME] UMSSJ/P1/24/020" at bounding box center [409, 257] width 422 height 37
click at [634, 259] on icon at bounding box center [638, 258] width 9 height 10
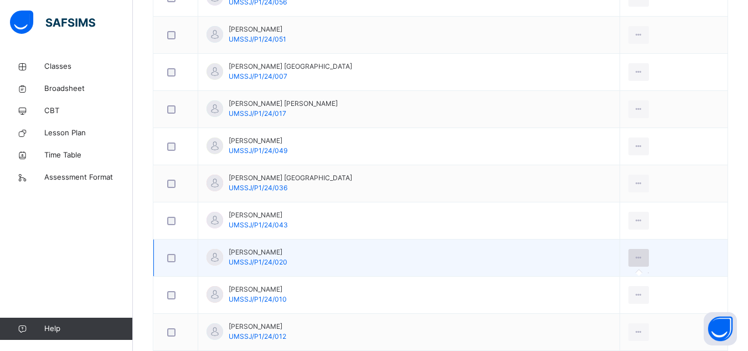
click at [634, 259] on icon at bounding box center [638, 258] width 9 height 10
click at [348, 257] on td "[PERSON_NAME] UMSSJ/P1/24/020" at bounding box center [409, 257] width 422 height 37
click at [214, 250] on div at bounding box center [215, 257] width 17 height 17
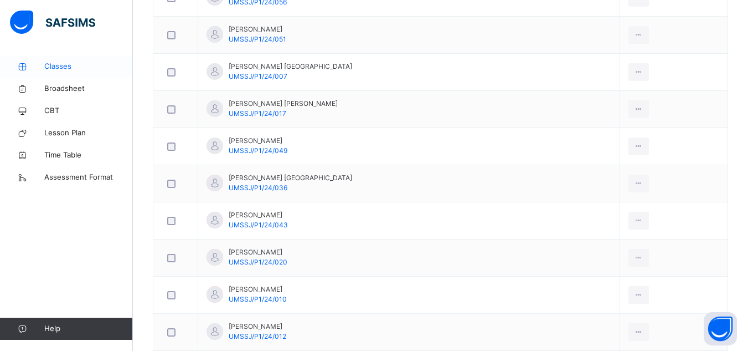
click at [75, 69] on span "Classes" at bounding box center [88, 66] width 89 height 11
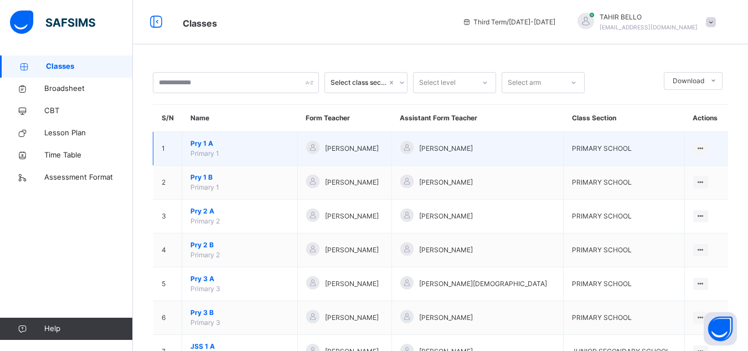
click at [244, 138] on span "Pry 1 A" at bounding box center [240, 143] width 99 height 10
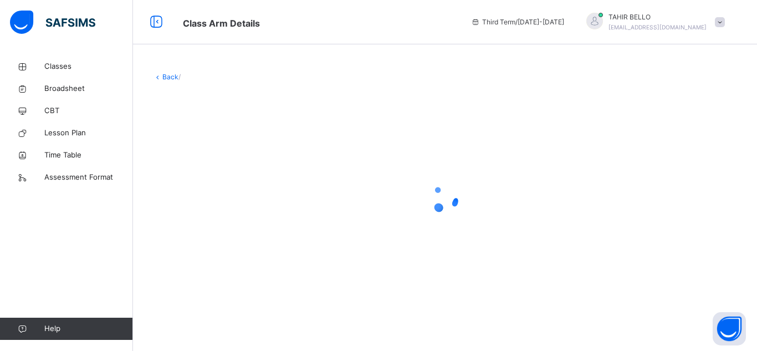
click at [244, 138] on div at bounding box center [445, 198] width 584 height 210
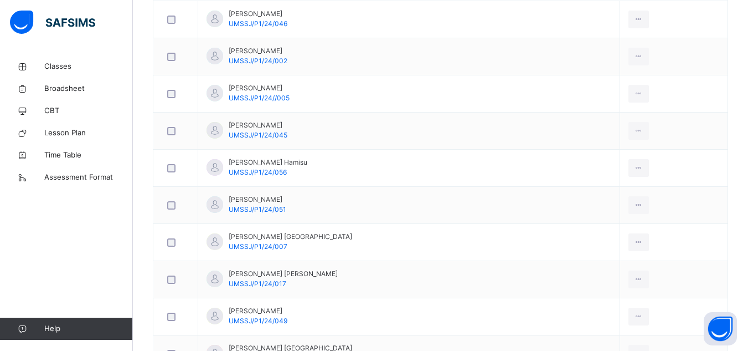
scroll to position [450, 0]
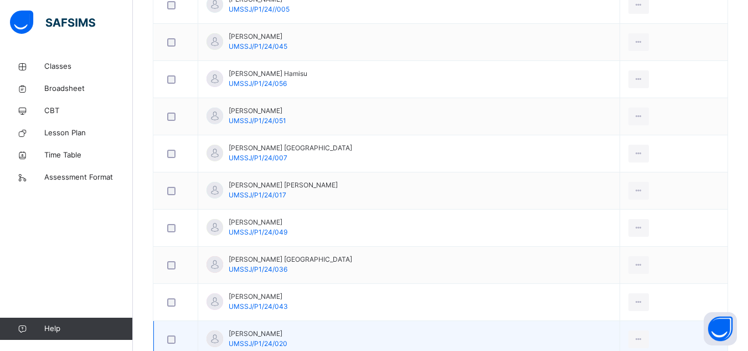
click at [287, 343] on div "[PERSON_NAME] UMSSJ/P1/24/020" at bounding box center [258, 338] width 59 height 20
click at [308, 337] on td "[PERSON_NAME] UMSSJ/P1/24/020" at bounding box center [409, 339] width 422 height 37
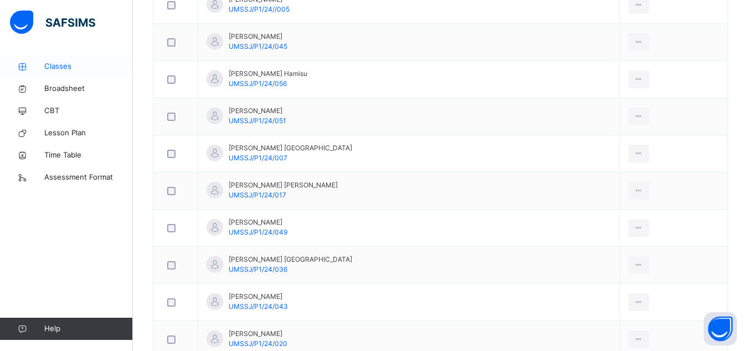
click at [39, 74] on link "Classes" at bounding box center [66, 66] width 133 height 22
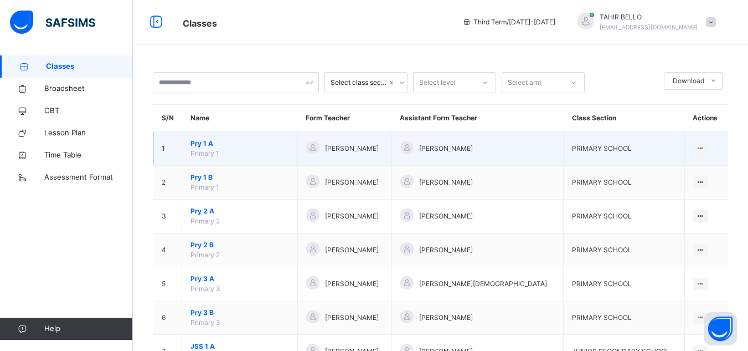
click at [358, 147] on span "[PERSON_NAME]" at bounding box center [352, 148] width 54 height 10
click at [282, 146] on span "Pry 1 A" at bounding box center [240, 143] width 99 height 10
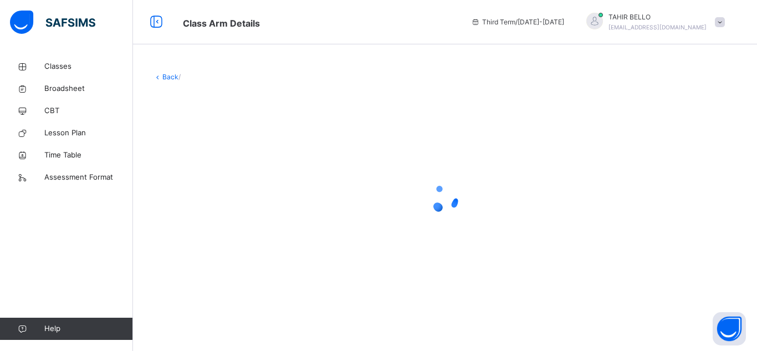
click at [282, 146] on div at bounding box center [445, 198] width 584 height 210
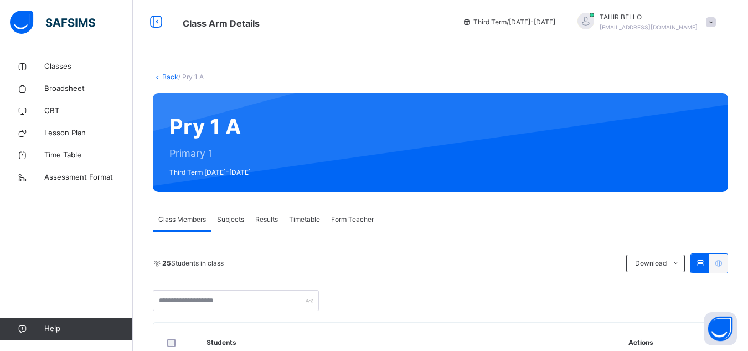
click at [352, 220] on span "Form Teacher" at bounding box center [352, 219] width 43 height 10
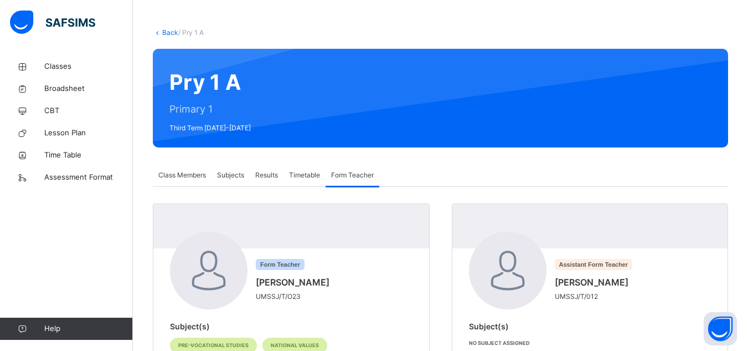
scroll to position [86, 0]
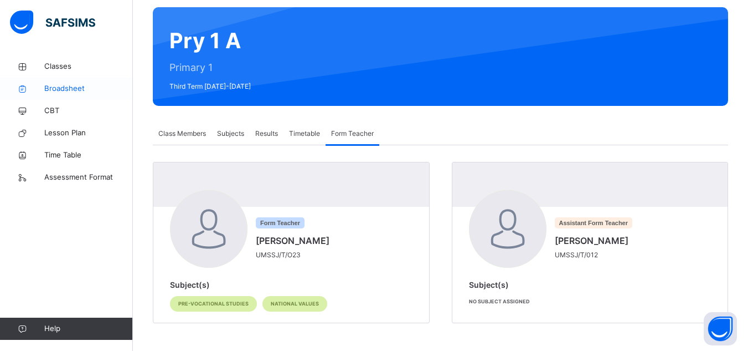
click at [44, 90] on span "Broadsheet" at bounding box center [88, 88] width 89 height 11
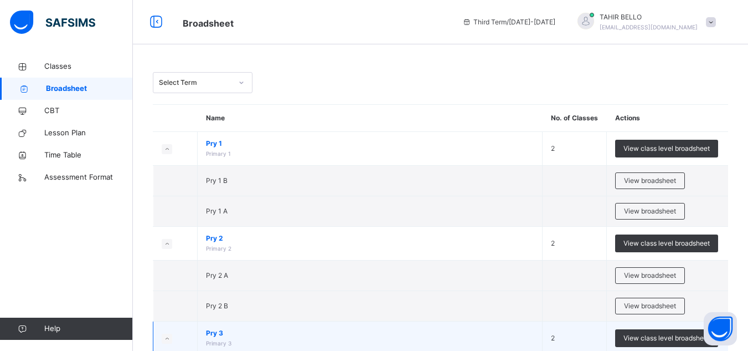
click at [264, 331] on span "Pry 3" at bounding box center [370, 333] width 328 height 10
click at [662, 341] on span "View class level broadsheet" at bounding box center [667, 338] width 86 height 10
click at [247, 332] on span "Pry 3" at bounding box center [370, 333] width 328 height 10
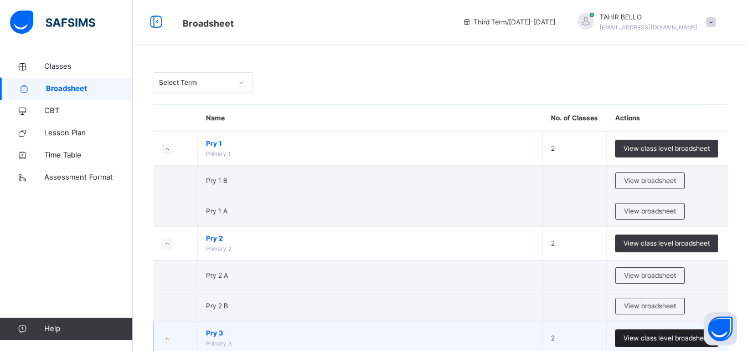
click at [630, 341] on span "View class level broadsheet" at bounding box center [667, 338] width 86 height 10
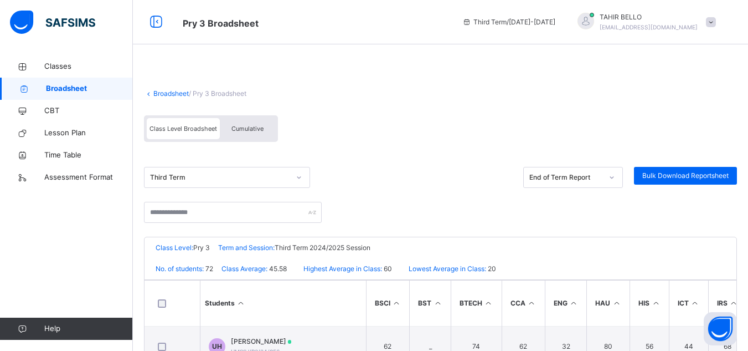
click at [45, 90] on icon at bounding box center [24, 89] width 44 height 8
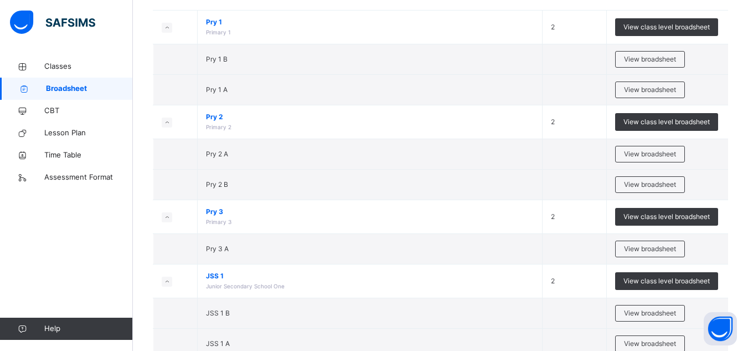
scroll to position [126, 0]
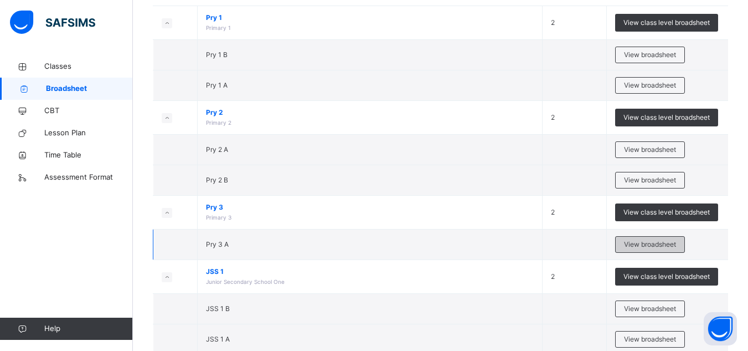
click at [665, 245] on span "View broadsheet" at bounding box center [650, 244] width 52 height 10
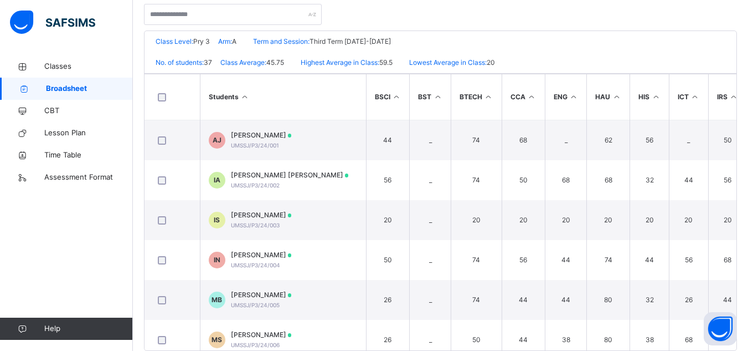
scroll to position [255, 0]
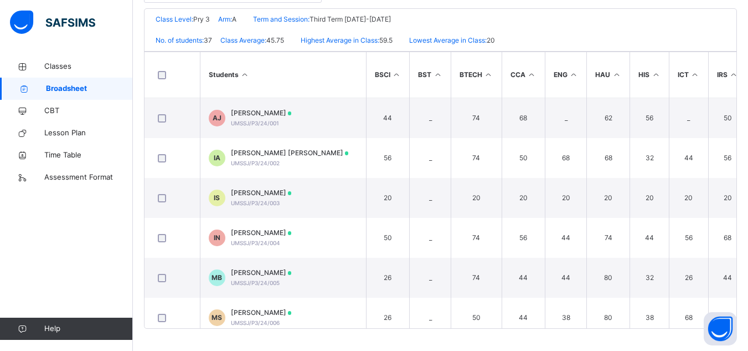
click at [734, 74] on icon at bounding box center [733, 74] width 9 height 8
click at [734, 74] on tr "Students BSCI BST BTECH CCA ENG HAU HIS ICT IRS MTH NV PHE Pre-Voc No. of Subje…" at bounding box center [656, 75] width 1022 height 46
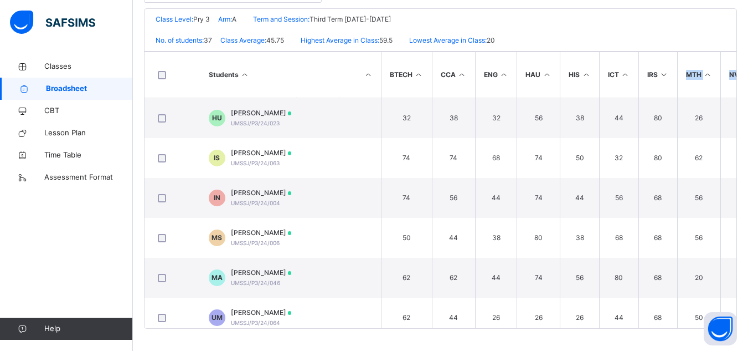
click at [734, 74] on tr "Students BSCI BST BTECH CCA ENG HAU HIS ICT IRS MTH NV PHE Pre-Voc No. of Subje…" at bounding box center [586, 75] width 1022 height 46
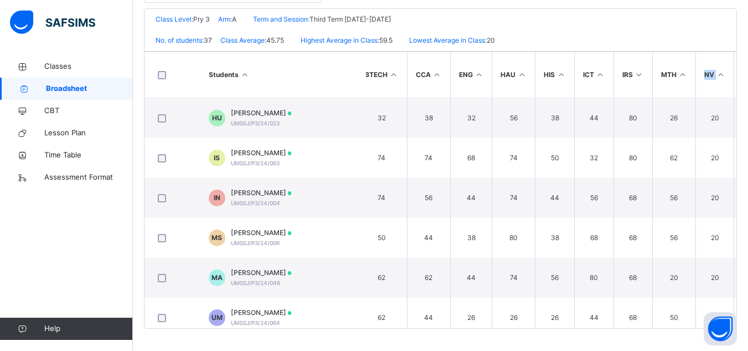
click at [734, 74] on tr "Students BSCI BST BTECH CCA ENG HAU HIS ICT IRS MTH NV PHE Pre-Voc No. of Subje…" at bounding box center [561, 75] width 1022 height 46
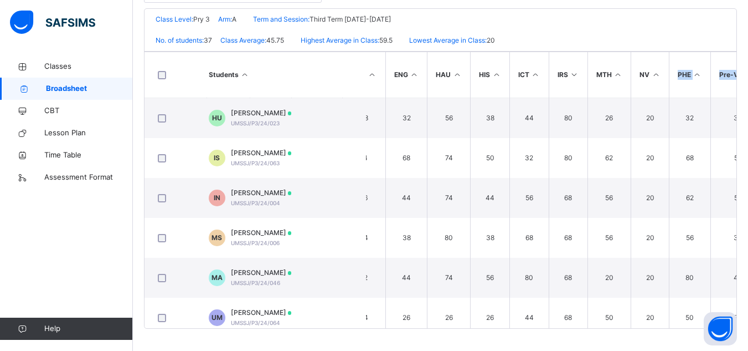
click at [734, 74] on tr "Students BSCI BST BTECH CCA ENG HAU HIS ICT IRS MTH NV PHE Pre-Voc No. of Subje…" at bounding box center [496, 75] width 1022 height 46
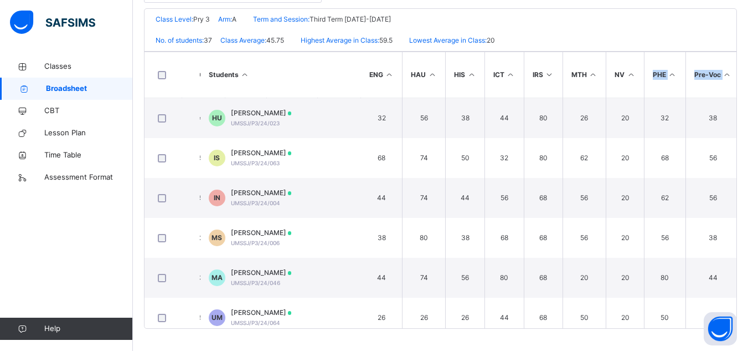
click at [734, 74] on th "Pre-Voc" at bounding box center [713, 75] width 55 height 46
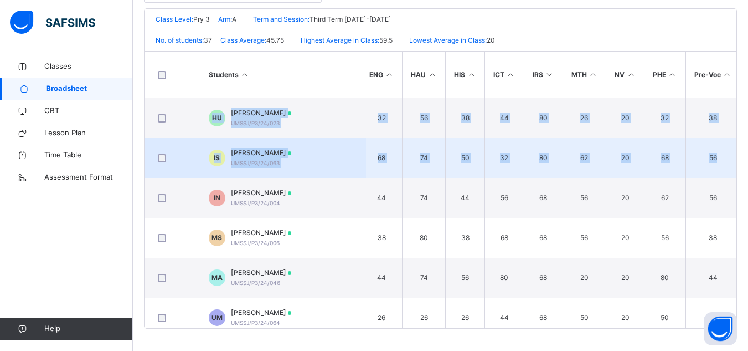
drag, startPoint x: 734, startPoint y: 74, endPoint x: 732, endPoint y: 166, distance: 92.5
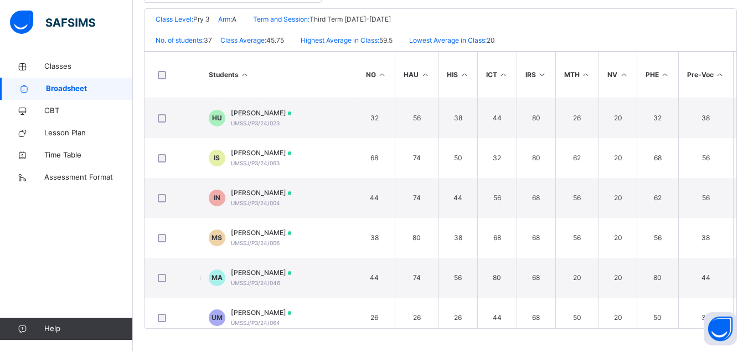
click at [244, 74] on icon at bounding box center [244, 74] width 9 height 8
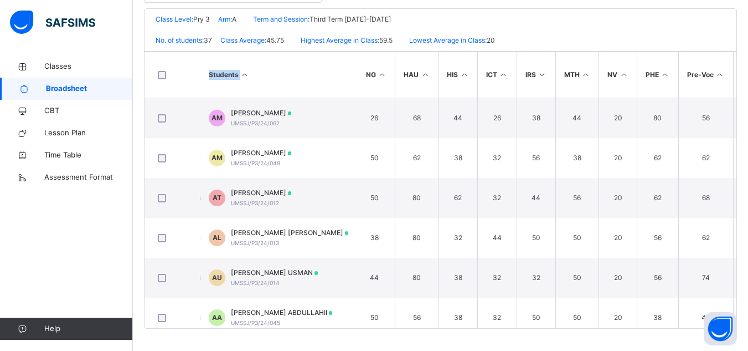
click at [244, 74] on icon at bounding box center [244, 74] width 9 height 8
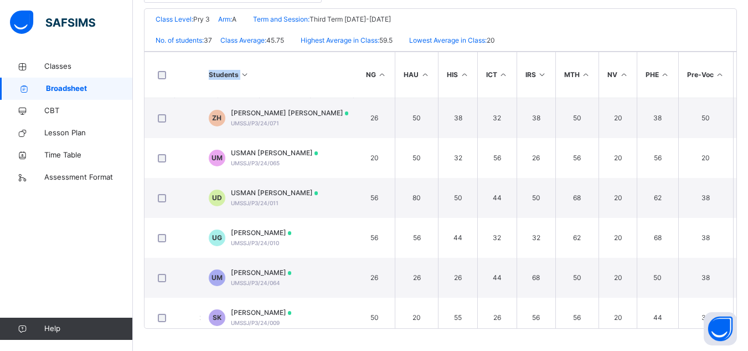
click at [244, 74] on icon at bounding box center [244, 74] width 9 height 8
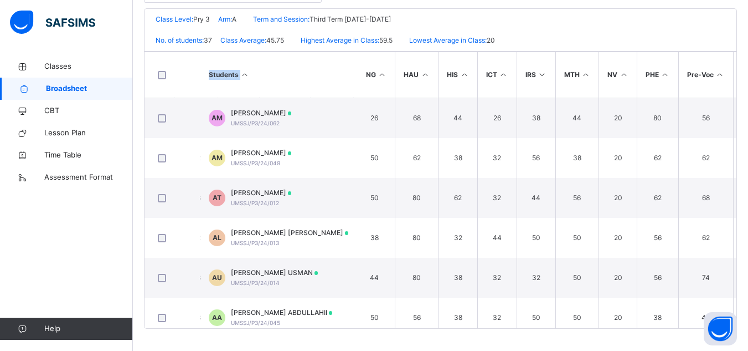
click at [244, 74] on icon at bounding box center [244, 74] width 9 height 8
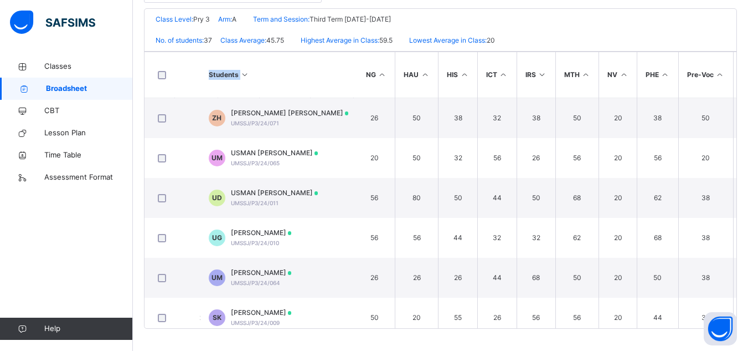
click at [244, 74] on icon at bounding box center [244, 74] width 9 height 8
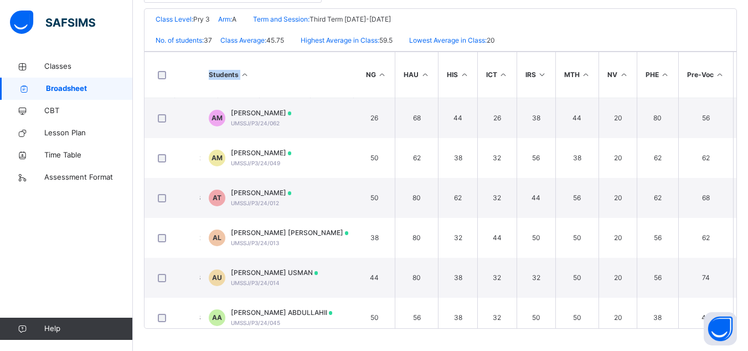
click at [244, 74] on icon at bounding box center [244, 74] width 9 height 8
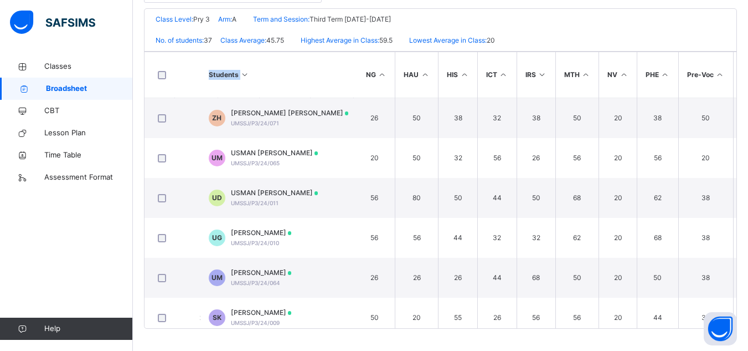
click at [244, 74] on icon at bounding box center [244, 74] width 9 height 8
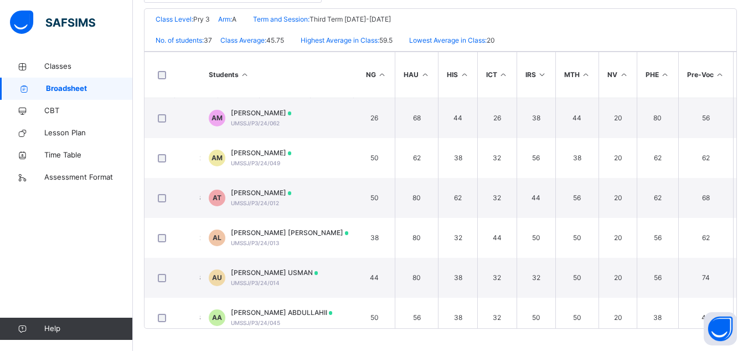
click at [244, 74] on icon at bounding box center [244, 74] width 9 height 8
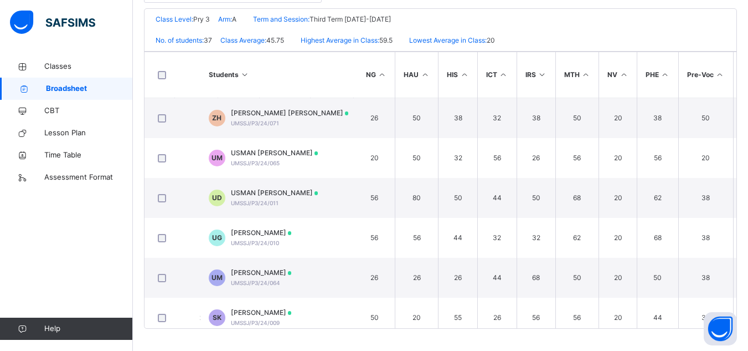
click at [244, 74] on icon at bounding box center [244, 74] width 9 height 8
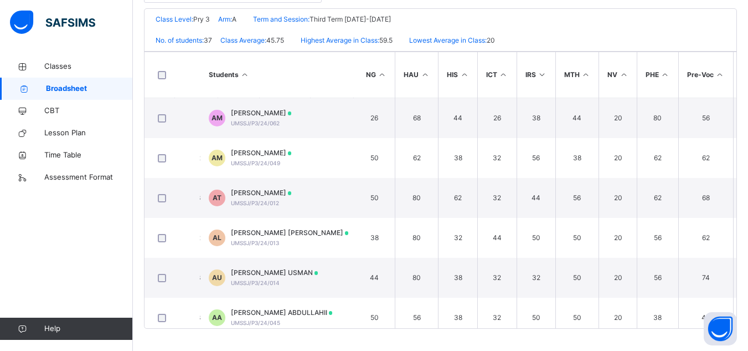
click at [244, 74] on icon at bounding box center [244, 74] width 9 height 8
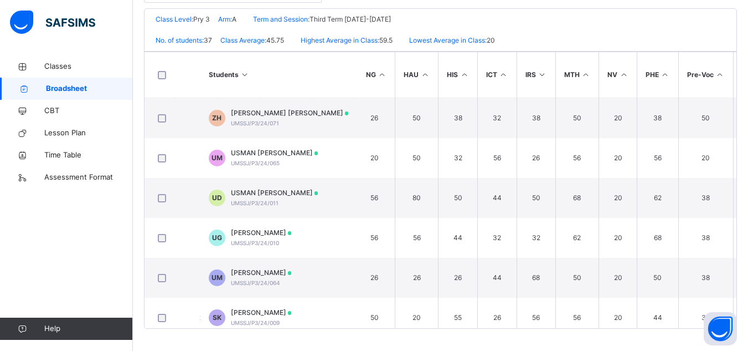
click at [244, 74] on icon at bounding box center [244, 74] width 9 height 8
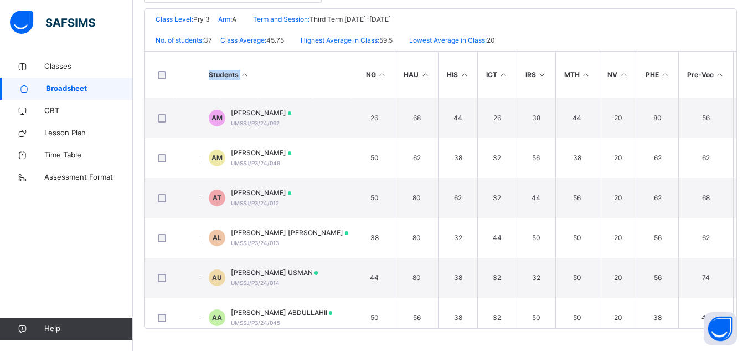
click at [244, 74] on icon at bounding box center [244, 74] width 9 height 8
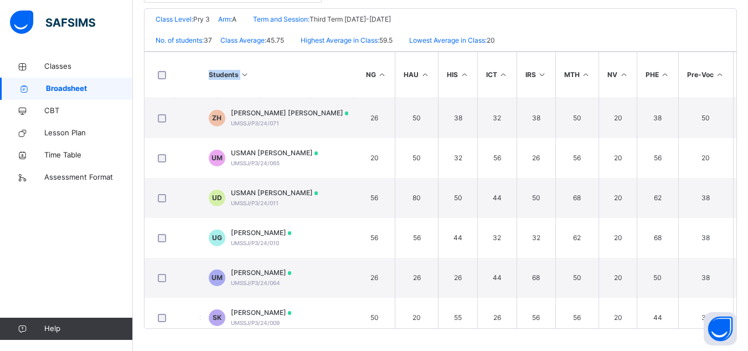
click at [244, 74] on icon at bounding box center [244, 74] width 9 height 8
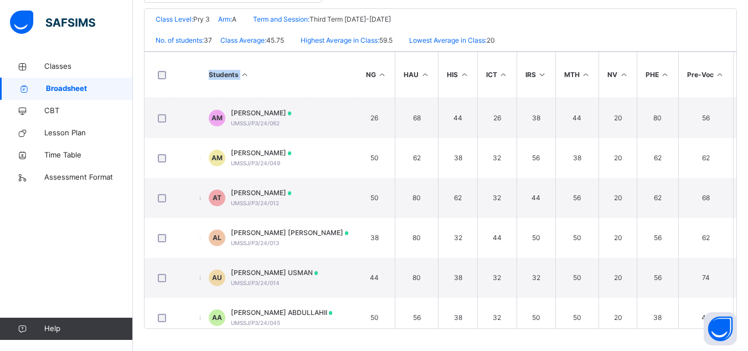
click at [244, 74] on icon at bounding box center [244, 74] width 9 height 8
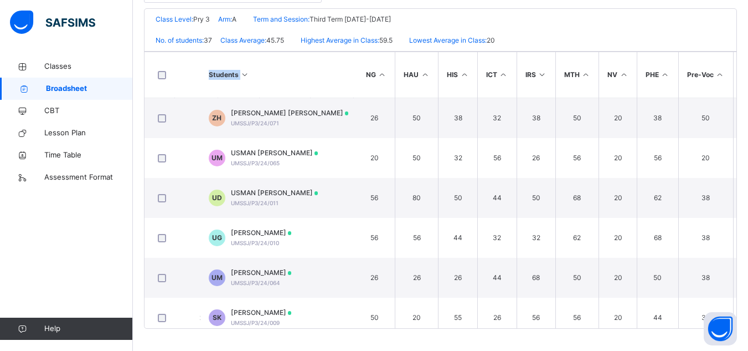
click at [244, 74] on icon at bounding box center [244, 74] width 9 height 8
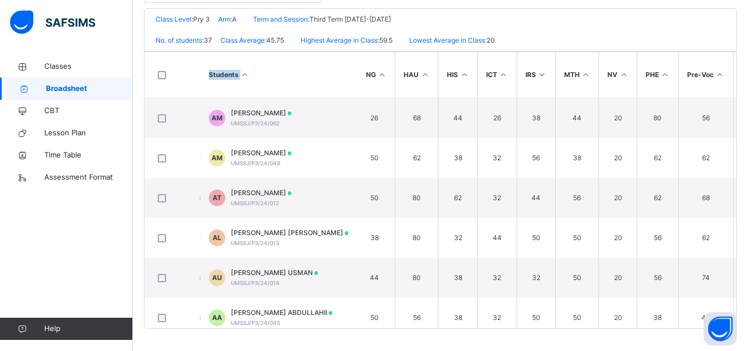
click at [244, 74] on icon at bounding box center [244, 74] width 9 height 8
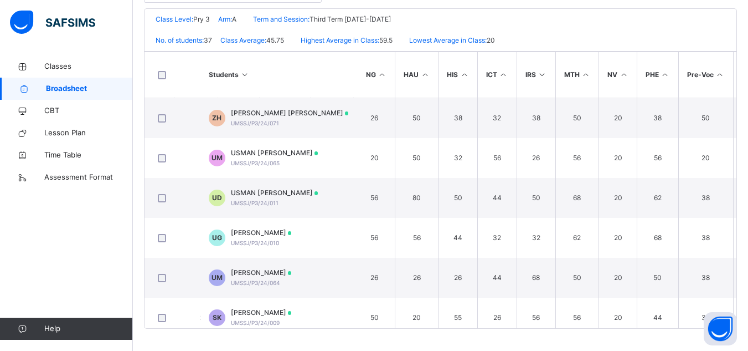
click at [244, 74] on icon at bounding box center [244, 74] width 9 height 8
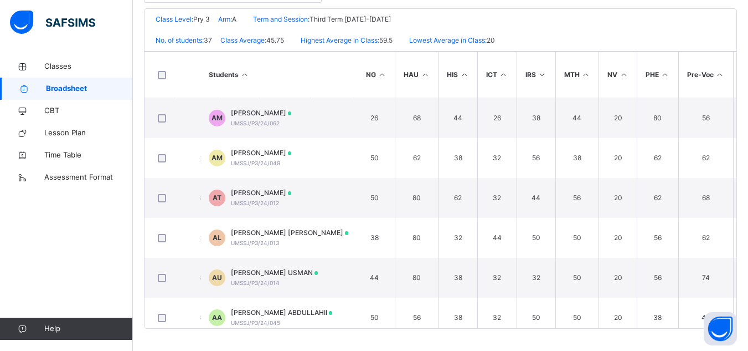
click at [244, 74] on icon at bounding box center [244, 74] width 9 height 8
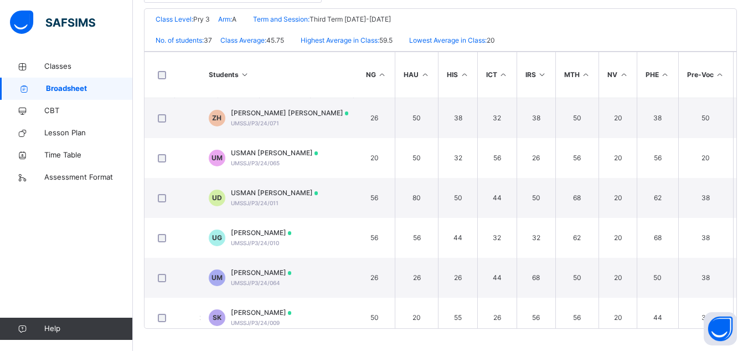
click at [244, 74] on icon at bounding box center [244, 74] width 9 height 8
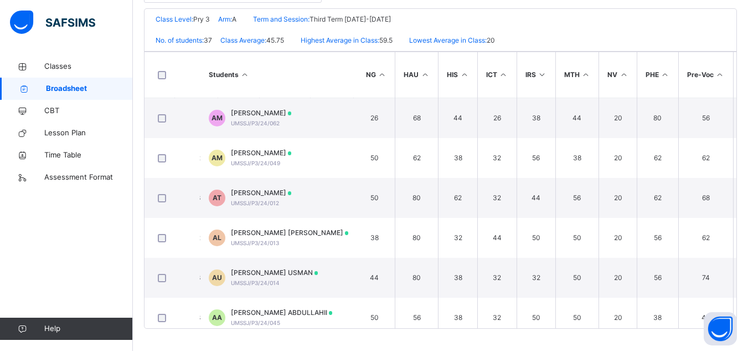
click at [244, 74] on icon at bounding box center [244, 74] width 9 height 8
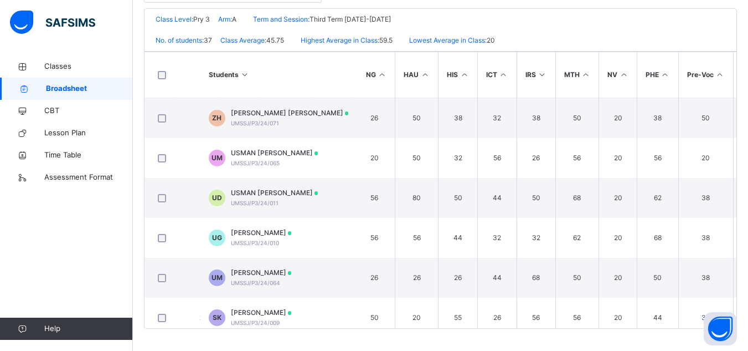
click at [244, 74] on icon at bounding box center [244, 74] width 9 height 8
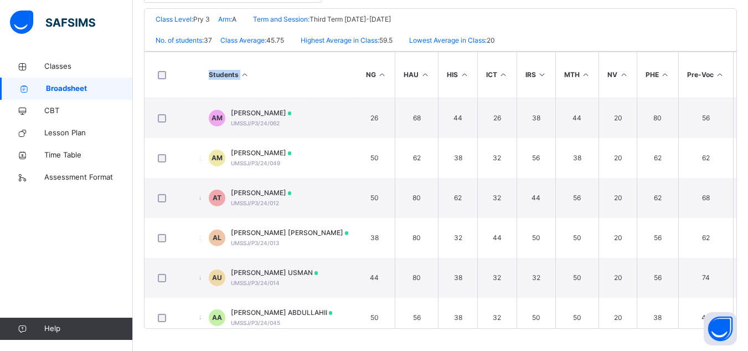
click at [244, 74] on icon at bounding box center [244, 74] width 9 height 8
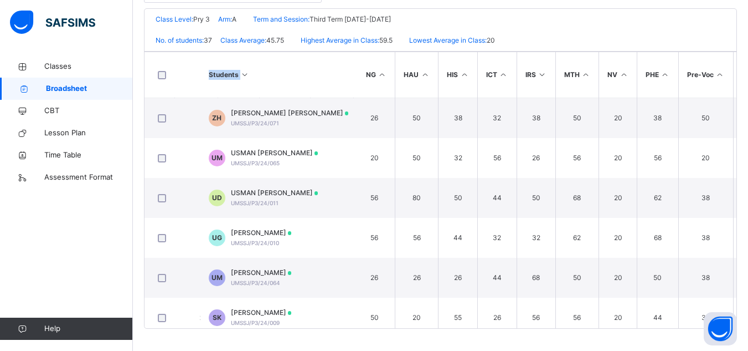
click at [244, 74] on icon at bounding box center [244, 74] width 9 height 8
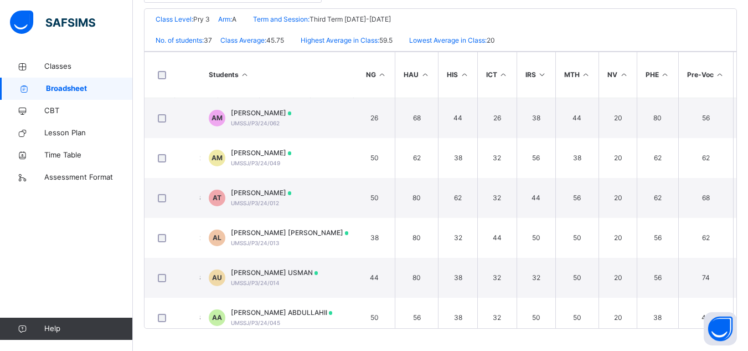
click at [244, 74] on icon at bounding box center [244, 74] width 9 height 8
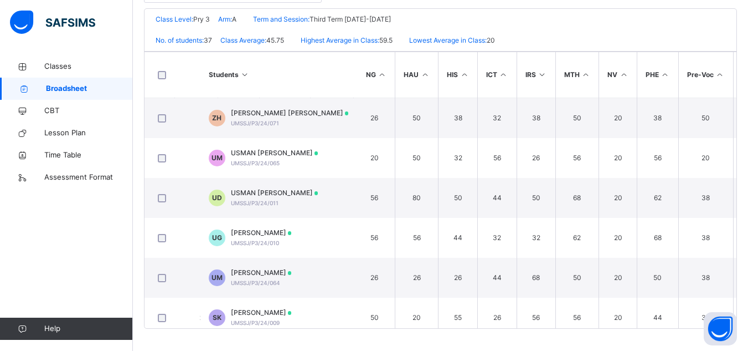
click at [244, 74] on icon at bounding box center [244, 74] width 9 height 8
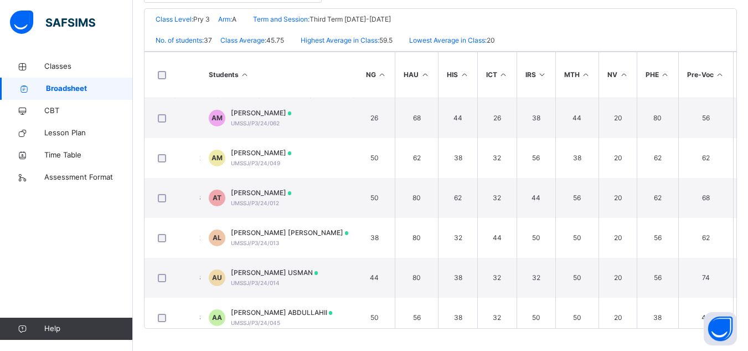
click at [244, 74] on icon at bounding box center [244, 74] width 9 height 8
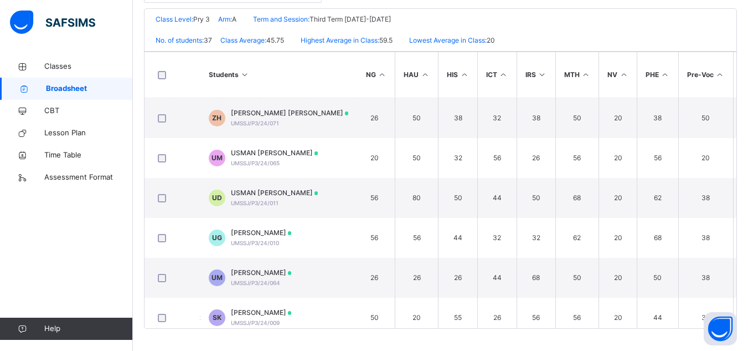
click at [244, 74] on icon at bounding box center [244, 74] width 9 height 8
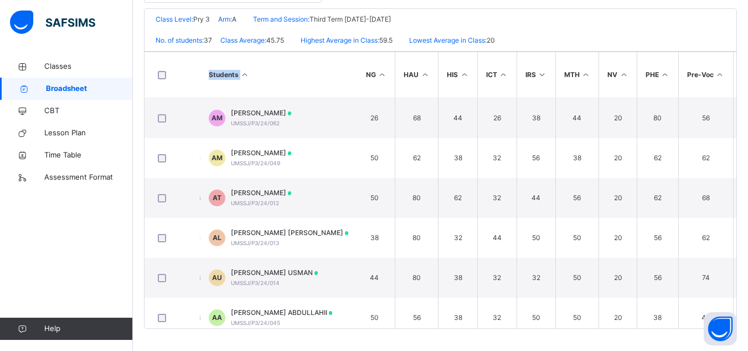
click at [244, 74] on icon at bounding box center [244, 74] width 9 height 8
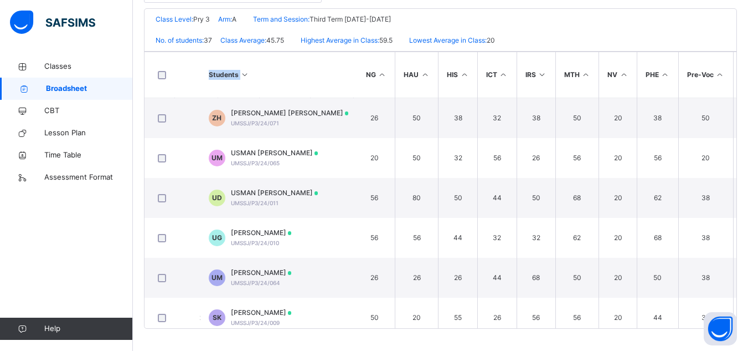
click at [244, 74] on icon at bounding box center [244, 74] width 9 height 8
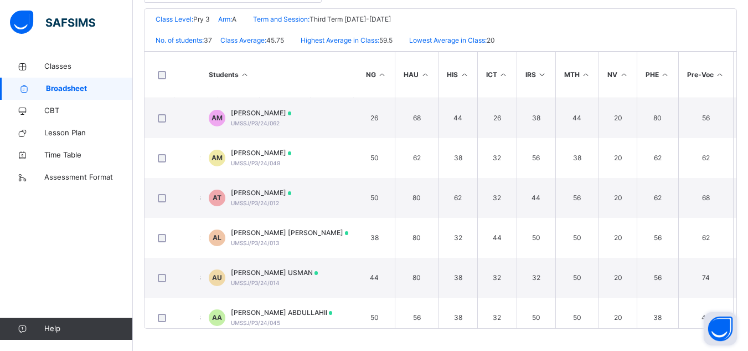
click at [722, 334] on button "Open asap" at bounding box center [720, 328] width 33 height 33
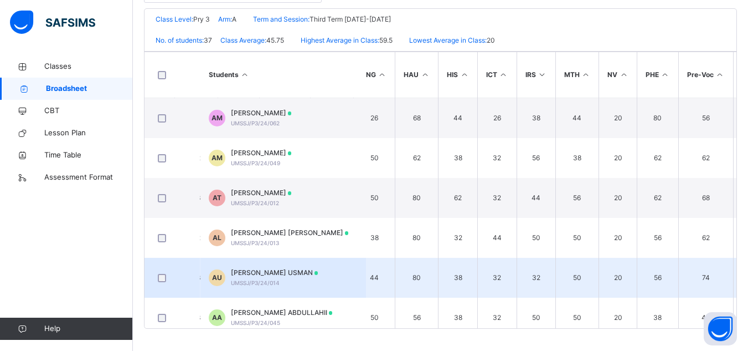
drag, startPoint x: 722, startPoint y: 334, endPoint x: 712, endPoint y: 276, distance: 58.9
click at [712, 276] on body "Pry 3 A Broadsheet Third Term / [DATE]-[DATE] [PERSON_NAME] [EMAIL_ADDRESS][DOM…" at bounding box center [374, 47] width 748 height 605
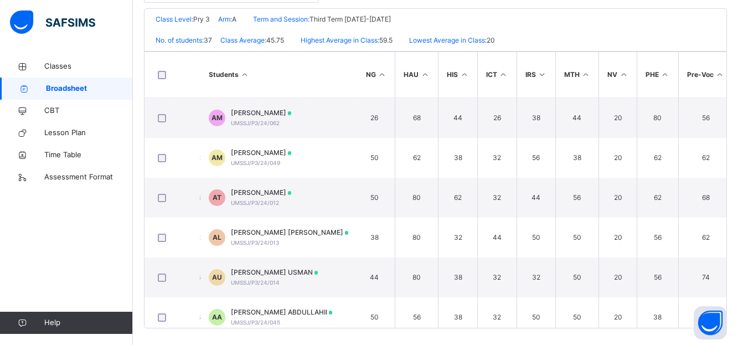
click at [717, 75] on icon at bounding box center [720, 74] width 9 height 8
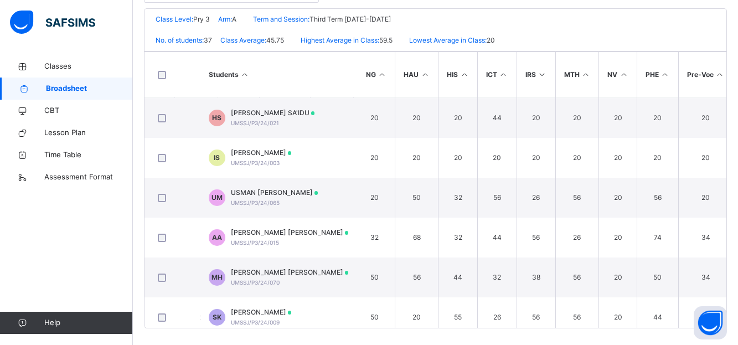
click at [717, 75] on icon at bounding box center [720, 74] width 9 height 8
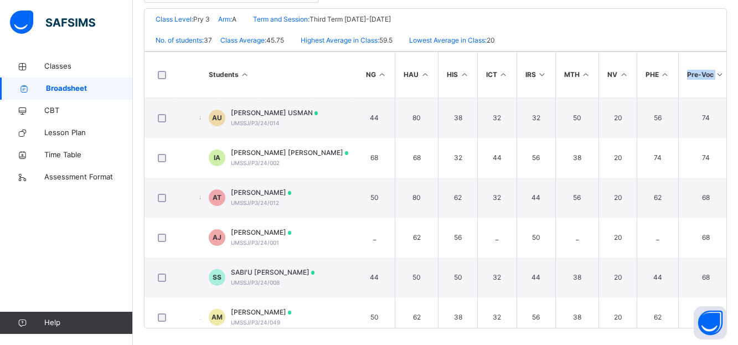
click at [717, 75] on icon at bounding box center [720, 74] width 9 height 8
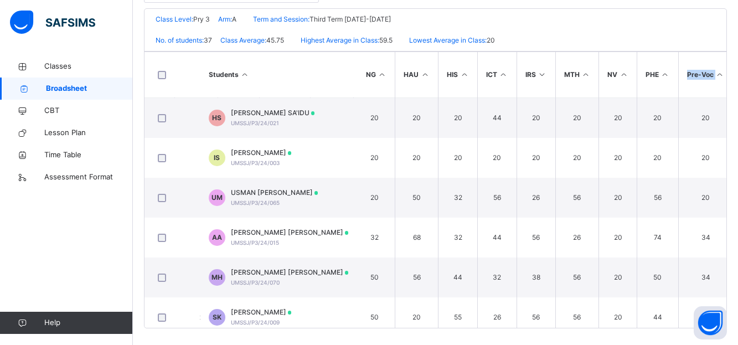
click at [717, 75] on icon at bounding box center [720, 74] width 9 height 8
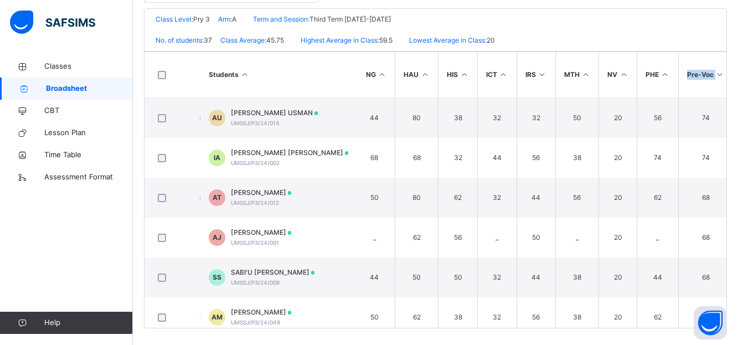
click at [717, 75] on icon at bounding box center [720, 74] width 9 height 8
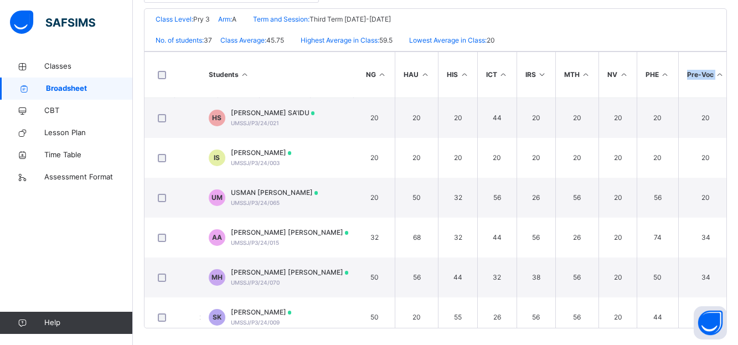
click at [717, 75] on icon at bounding box center [720, 74] width 9 height 8
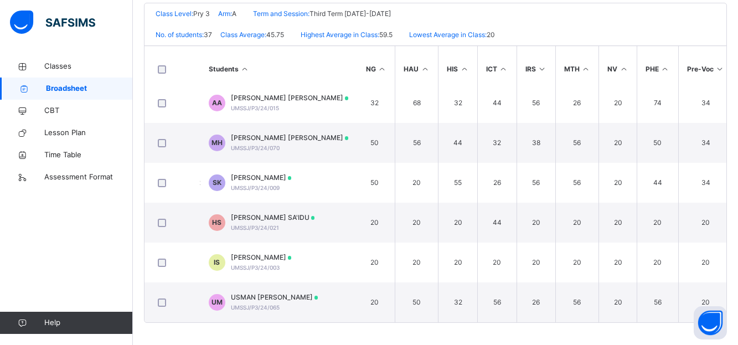
scroll to position [1250, 192]
click at [56, 111] on span "CBT" at bounding box center [88, 110] width 89 height 11
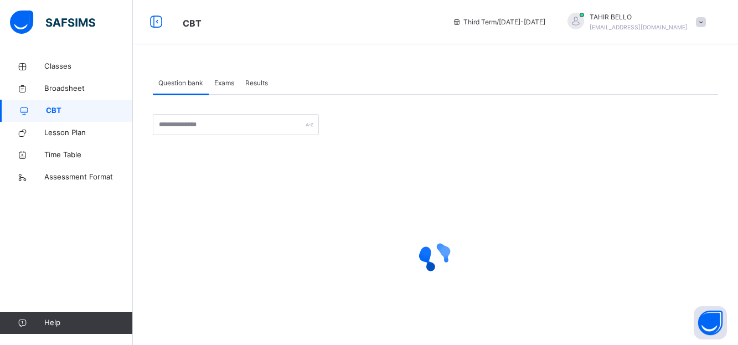
click at [56, 111] on span "CBT" at bounding box center [89, 110] width 87 height 11
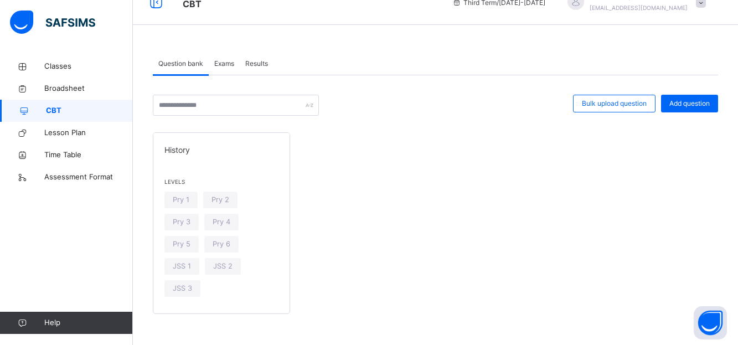
scroll to position [22, 0]
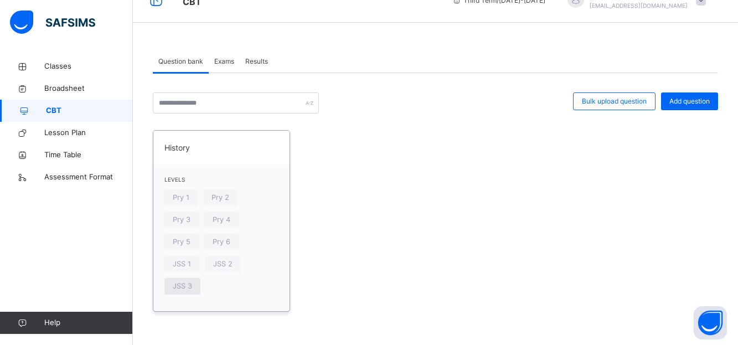
click at [178, 284] on span "JSS 3" at bounding box center [182, 286] width 19 height 11
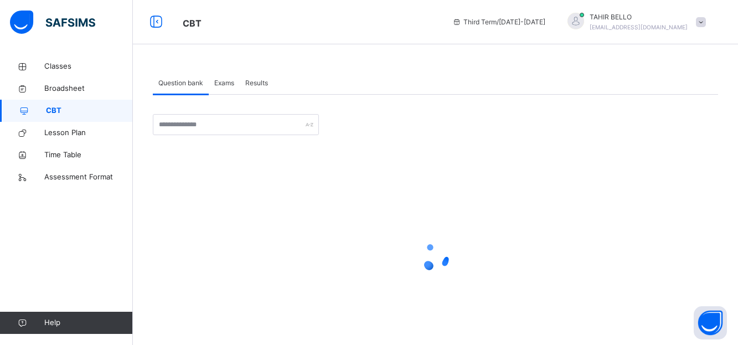
scroll to position [22, 0]
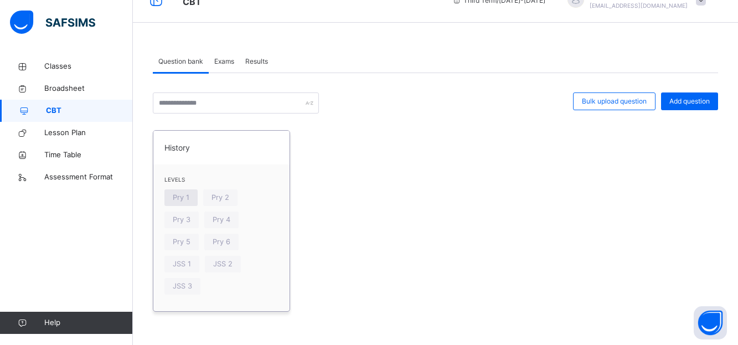
click at [181, 199] on span "Pry 1" at bounding box center [181, 197] width 17 height 11
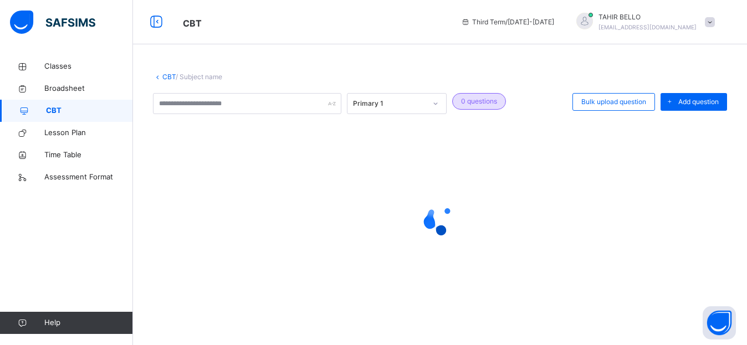
click at [181, 199] on div at bounding box center [440, 219] width 574 height 44
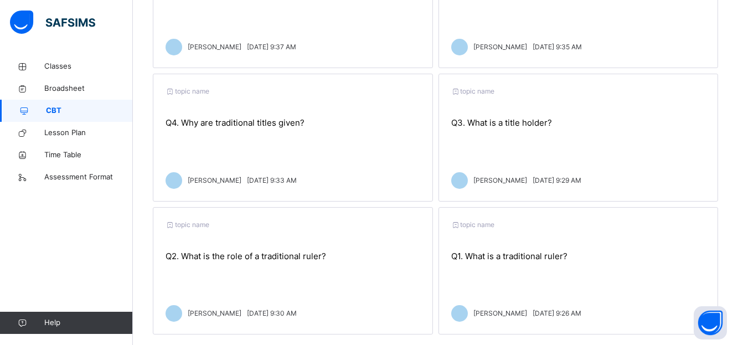
scroll to position [513, 0]
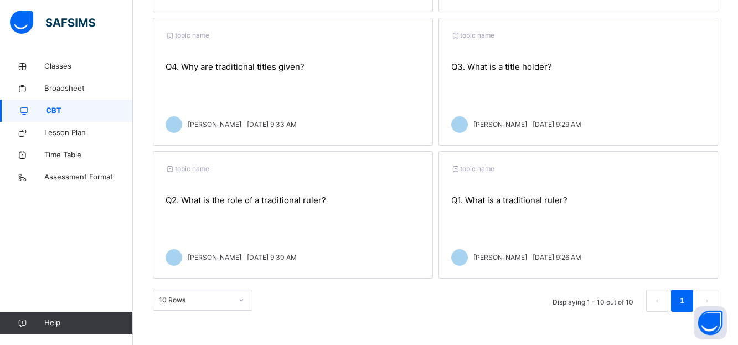
click at [86, 110] on span "CBT" at bounding box center [89, 110] width 87 height 11
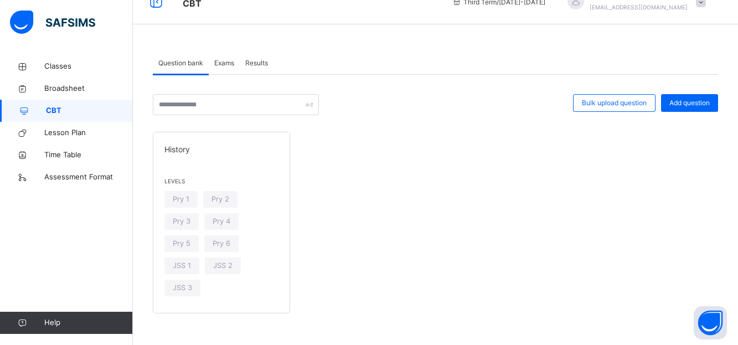
scroll to position [22, 0]
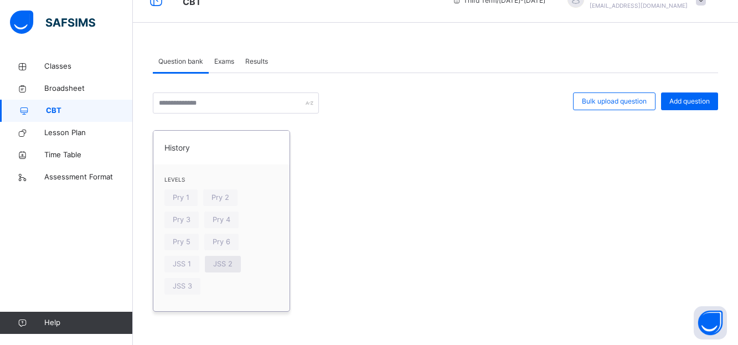
click at [217, 263] on span "JSS 2" at bounding box center [222, 264] width 19 height 11
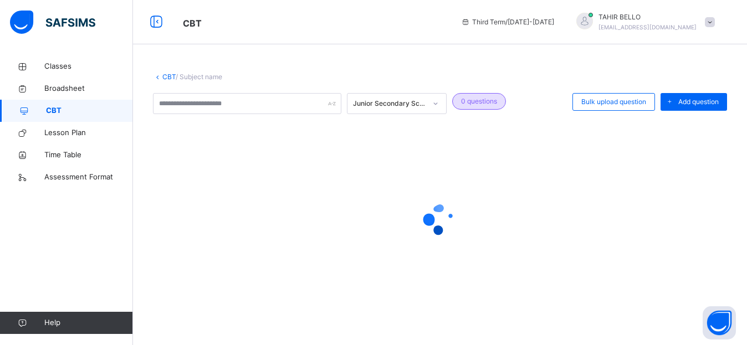
click at [217, 263] on div at bounding box center [440, 219] width 574 height 210
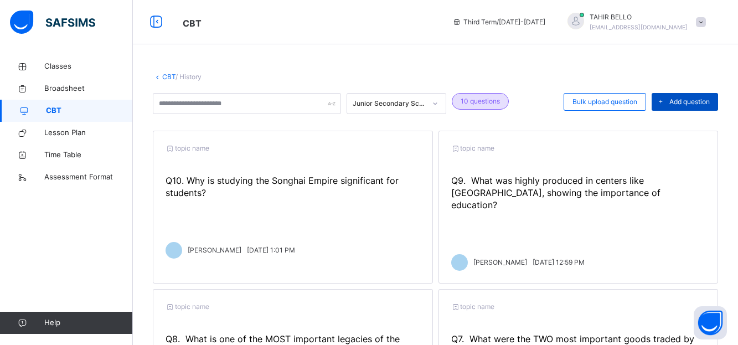
click at [692, 102] on span "Add question" at bounding box center [690, 102] width 40 height 10
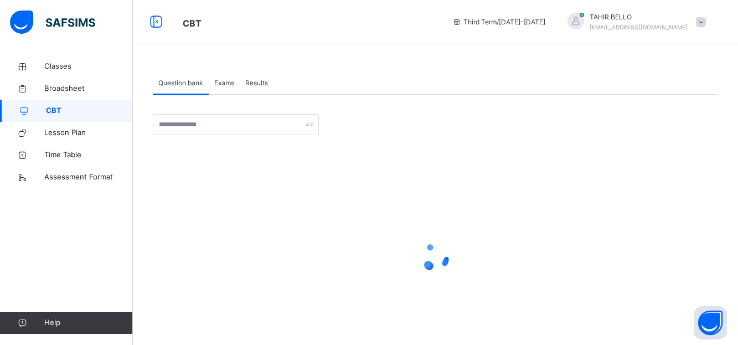
scroll to position [22, 0]
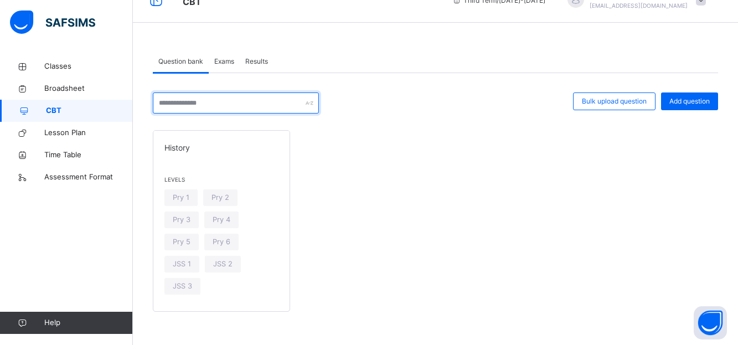
click at [271, 106] on input "text" at bounding box center [236, 102] width 166 height 21
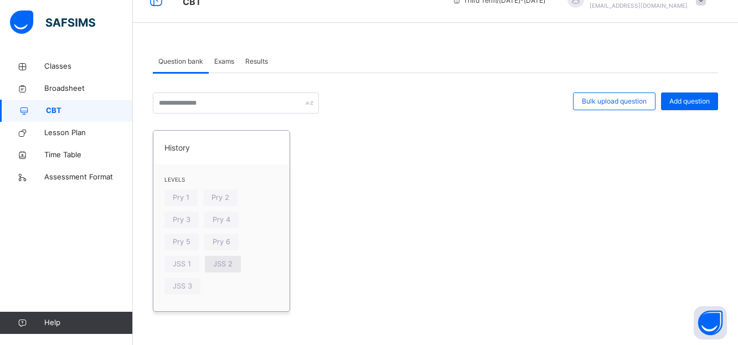
click at [220, 267] on span "JSS 2" at bounding box center [222, 264] width 19 height 11
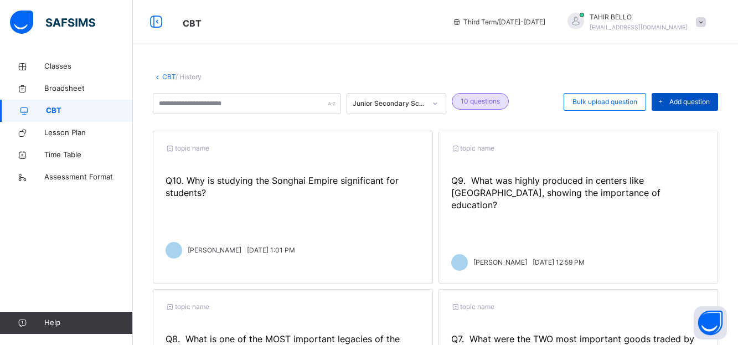
click at [698, 98] on span "Add question" at bounding box center [690, 102] width 40 height 10
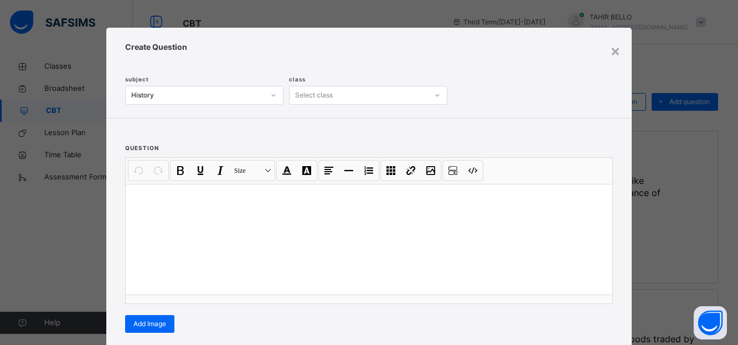
click at [137, 150] on span "question" at bounding box center [142, 148] width 34 height 7
click at [434, 96] on icon at bounding box center [437, 95] width 7 height 11
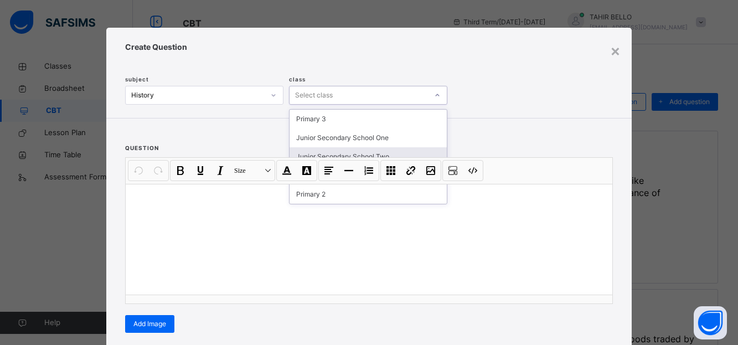
click at [361, 156] on div "Junior Secondary School Two" at bounding box center [368, 156] width 157 height 19
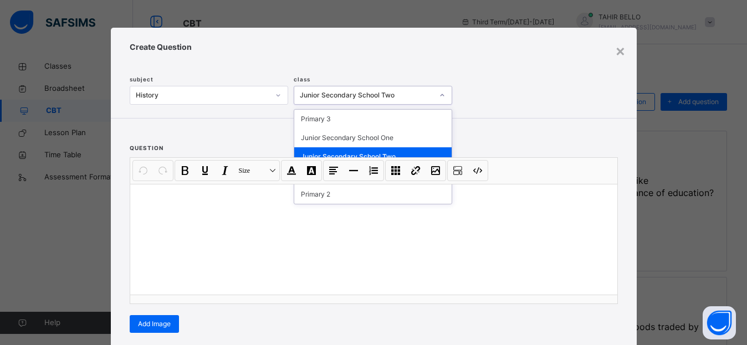
scroll to position [187, 0]
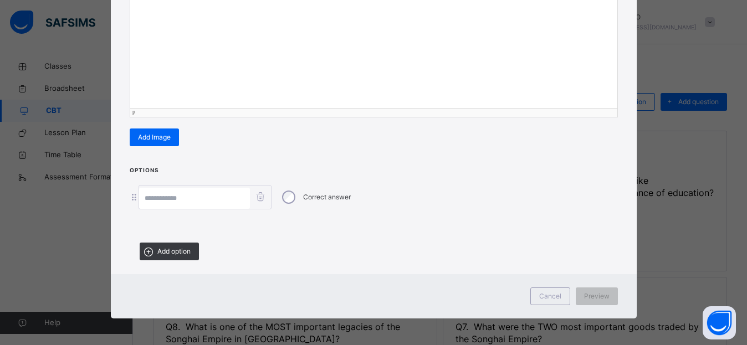
click at [187, 71] on div at bounding box center [373, 52] width 487 height 111
click at [158, 257] on div "Add option" at bounding box center [169, 252] width 59 height 18
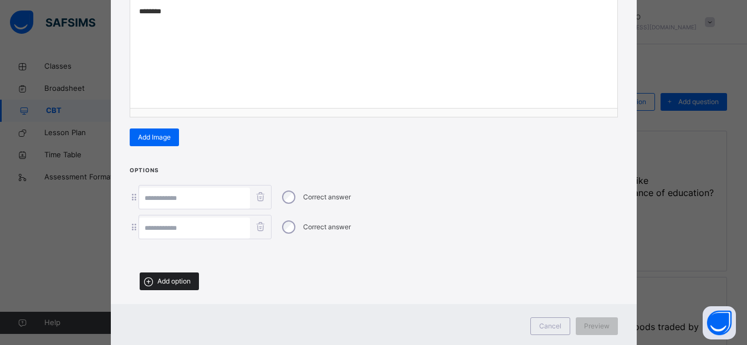
click at [158, 277] on span "Add option" at bounding box center [173, 281] width 33 height 10
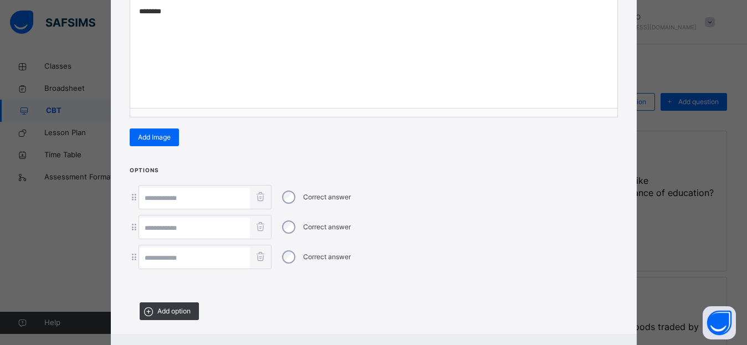
click at [157, 201] on input at bounding box center [194, 198] width 111 height 21
type input "****"
click at [153, 223] on input at bounding box center [194, 228] width 111 height 21
type input "*****"
click at [148, 262] on input at bounding box center [194, 258] width 111 height 21
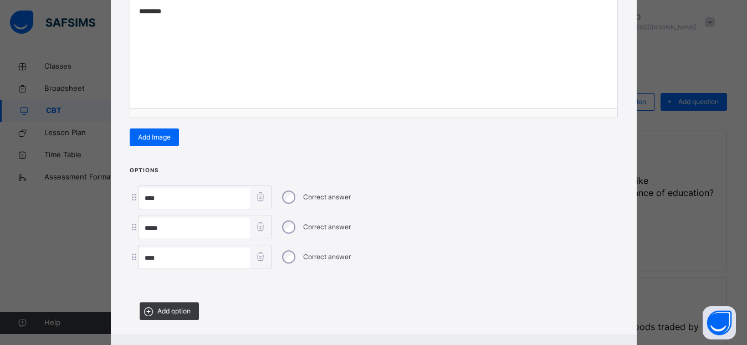
type input "****"
click at [140, 199] on input "****" at bounding box center [194, 198] width 111 height 21
type input "*******"
click at [140, 229] on input "*****" at bounding box center [194, 228] width 111 height 21
type input "********"
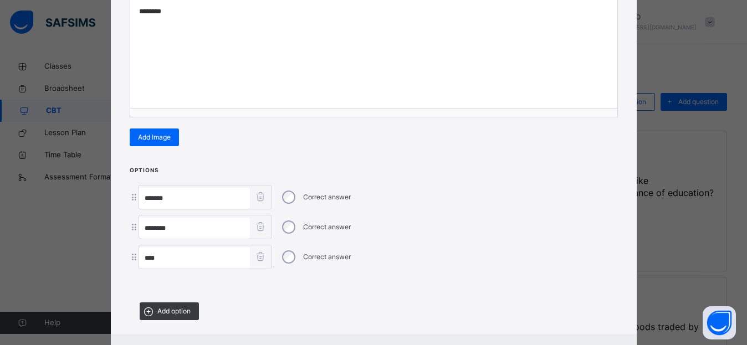
click at [141, 255] on input "****" at bounding box center [194, 258] width 111 height 21
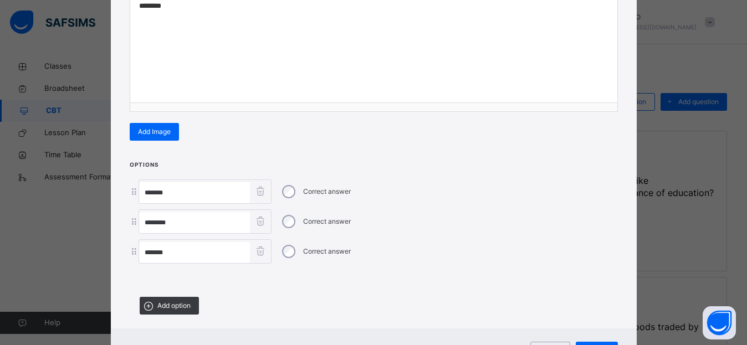
click at [534, 256] on div "******* Correct answer" at bounding box center [374, 251] width 488 height 24
type input "*******"
click at [517, 164] on div "Options ******* Correct answer ******** Correct answer ******* Correct answer A…" at bounding box center [374, 241] width 526 height 163
click at [518, 164] on div "Options ******* Correct answer ******** Correct answer ******* Correct answer A…" at bounding box center [374, 241] width 526 height 163
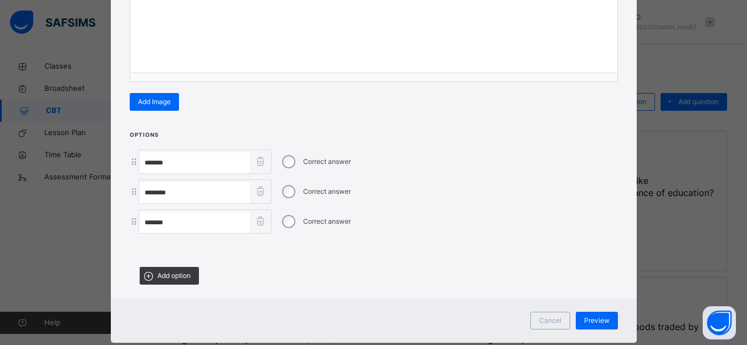
scroll to position [244, 0]
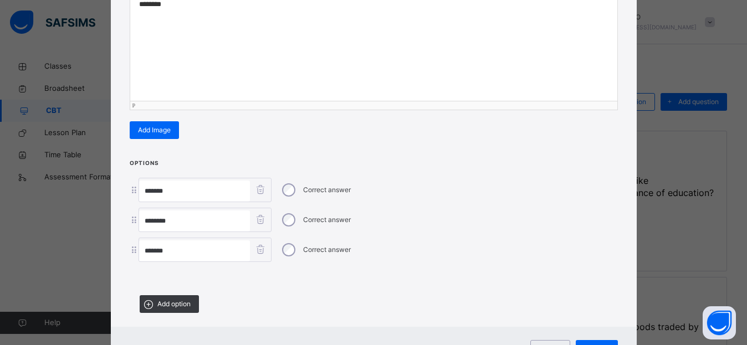
click at [172, 1] on p "********" at bounding box center [373, 4] width 469 height 11
click at [490, 169] on span at bounding box center [374, 170] width 488 height 4
click at [225, 63] on div "**********" at bounding box center [373, 45] width 487 height 111
click at [223, 88] on div "**********" at bounding box center [373, 45] width 487 height 111
click at [189, 184] on input "*******" at bounding box center [194, 191] width 111 height 21
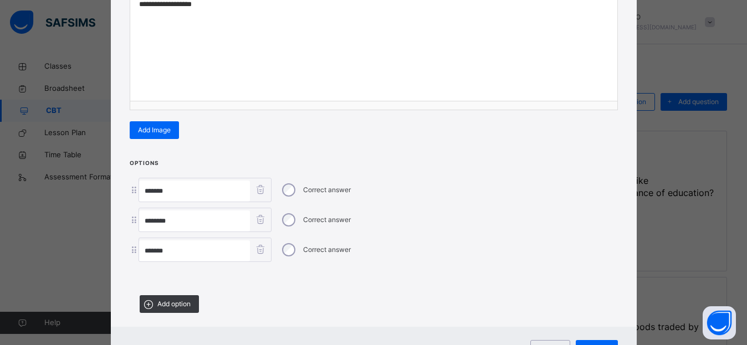
click at [182, 256] on input "*******" at bounding box center [194, 250] width 111 height 21
click at [568, 249] on div "******* Correct answer" at bounding box center [374, 250] width 488 height 24
click at [504, 80] on div "**********" at bounding box center [373, 45] width 487 height 111
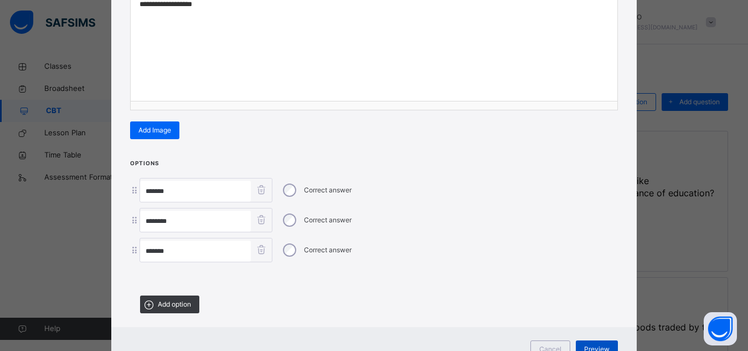
click at [591, 344] on span "Preview" at bounding box center [596, 349] width 25 height 10
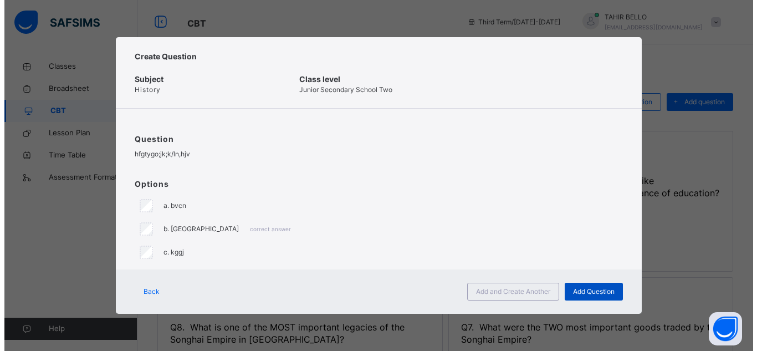
scroll to position [0, 0]
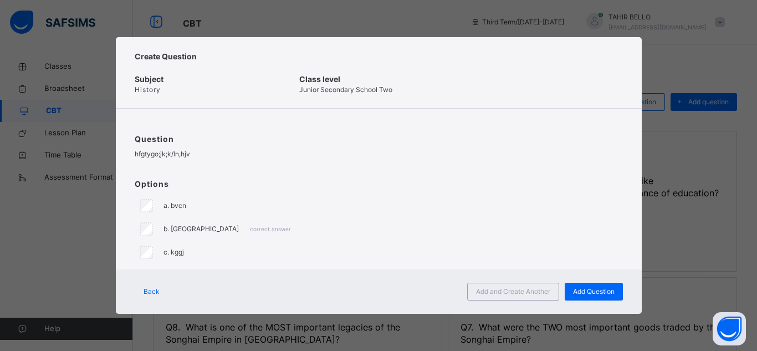
click at [152, 291] on span "Back" at bounding box center [151, 291] width 16 height 10
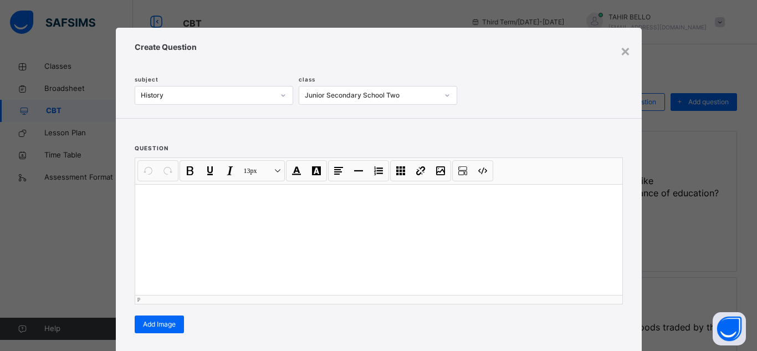
click at [197, 214] on div at bounding box center [378, 239] width 487 height 111
click at [613, 336] on div "question Undo CTRL+ Z Redo CTRL+ Y / CTRL+SHIFT+ Z Bold CTRL+ B Underline CTRL+…" at bounding box center [379, 233] width 526 height 228
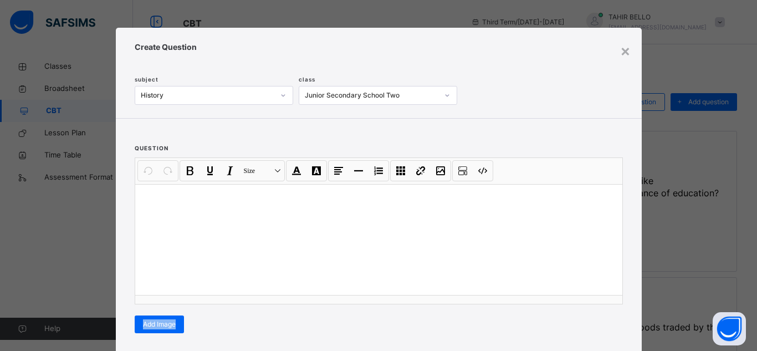
click at [613, 336] on div "question Undo CTRL+ Z Redo CTRL+ Y / CTRL+SHIFT+ Z Bold CTRL+ B Underline CTRL+…" at bounding box center [379, 233] width 526 height 228
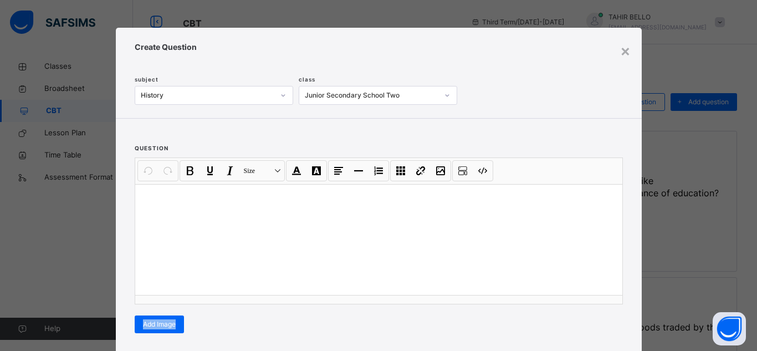
drag, startPoint x: 613, startPoint y: 336, endPoint x: 680, endPoint y: 281, distance: 86.6
click at [680, 281] on div "× Create Question subject History class Junior Secondary School Two question Un…" at bounding box center [378, 175] width 757 height 351
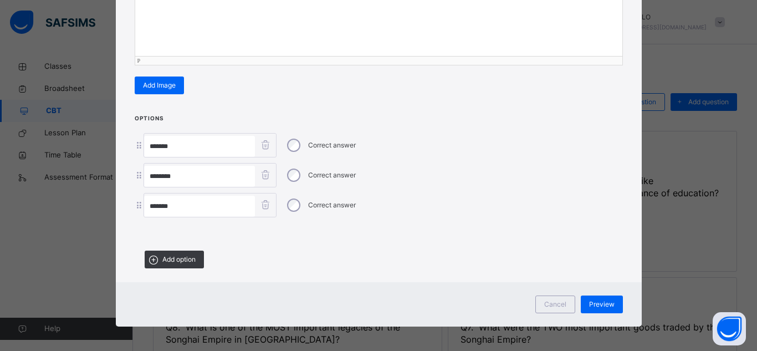
click at [175, 13] on div at bounding box center [378, 0] width 487 height 111
click at [180, 143] on input "*******" at bounding box center [199, 146] width 111 height 21
type input "******"
click at [178, 174] on input "********" at bounding box center [199, 176] width 111 height 21
type input "******"
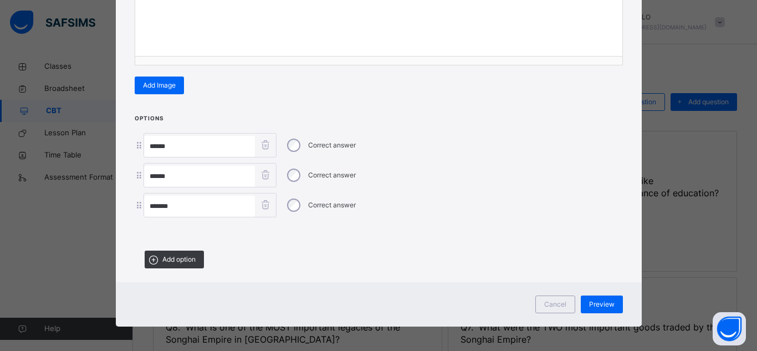
click at [177, 204] on input "*******" at bounding box center [199, 205] width 111 height 21
type input "******"
click at [593, 306] on div "Preview" at bounding box center [601, 304] width 42 height 18
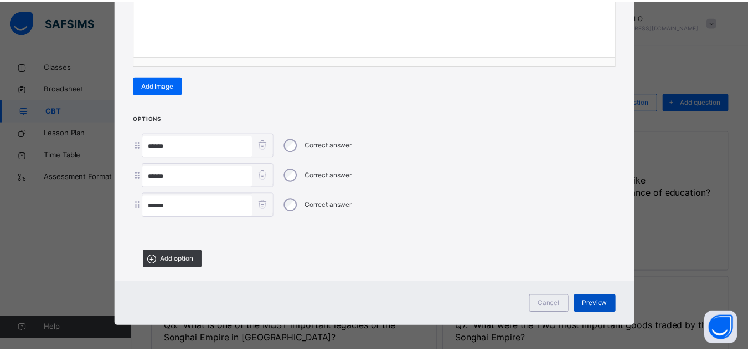
scroll to position [0, 0]
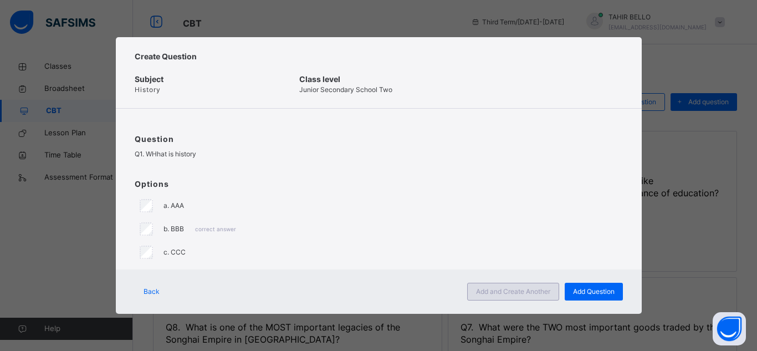
click at [516, 294] on span "Add and Create Another" at bounding box center [513, 291] width 74 height 10
click at [516, 294] on div "Add and Create Another" at bounding box center [513, 291] width 92 height 18
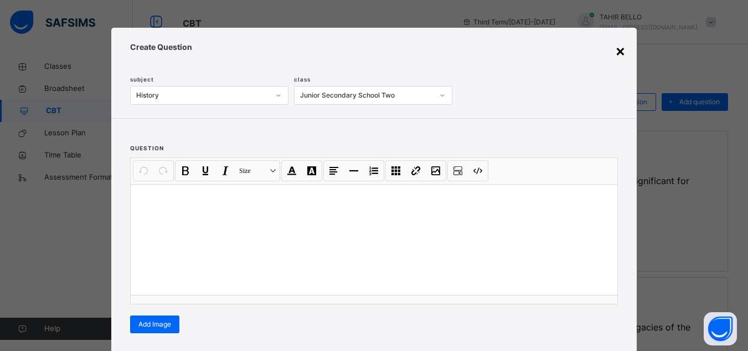
click at [620, 52] on div "×" at bounding box center [620, 50] width 11 height 23
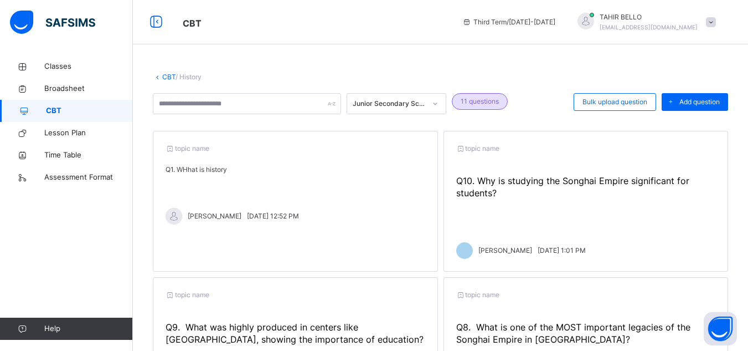
click at [259, 186] on div "topic name Q1. WHhat is history [PERSON_NAME] [DATE] 12:52 PM" at bounding box center [295, 201] width 285 height 141
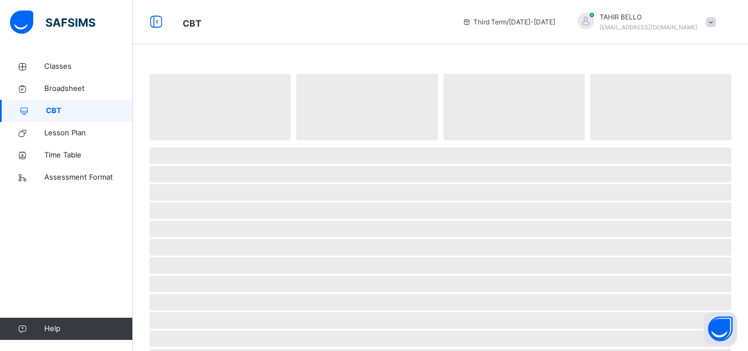
click at [259, 186] on span "‌" at bounding box center [441, 192] width 582 height 17
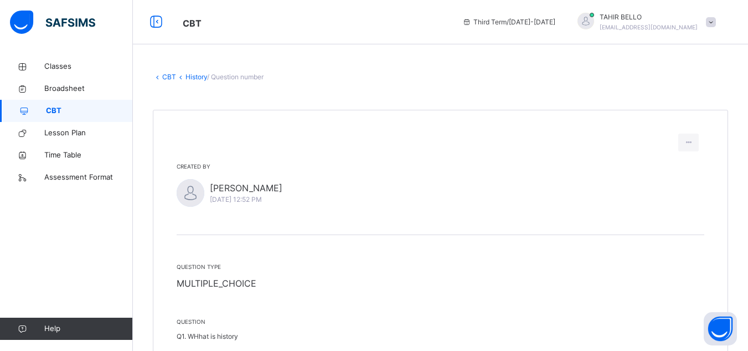
scroll to position [29, 0]
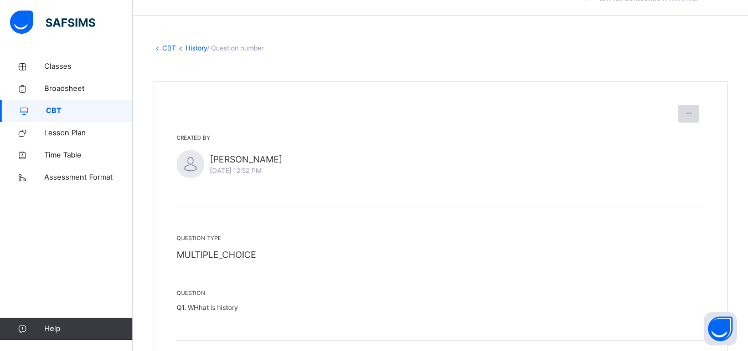
click at [693, 113] on icon at bounding box center [688, 114] width 9 height 10
click at [666, 139] on span "Edit question" at bounding box center [659, 139] width 51 height 8
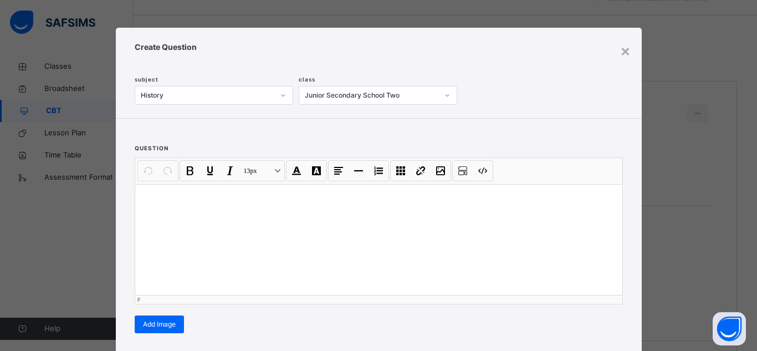
click at [272, 242] on div at bounding box center [378, 239] width 487 height 111
click at [624, 54] on div "×" at bounding box center [625, 50] width 11 height 23
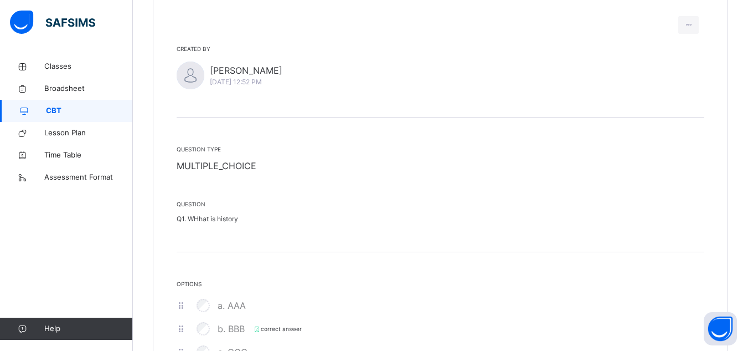
scroll to position [73, 0]
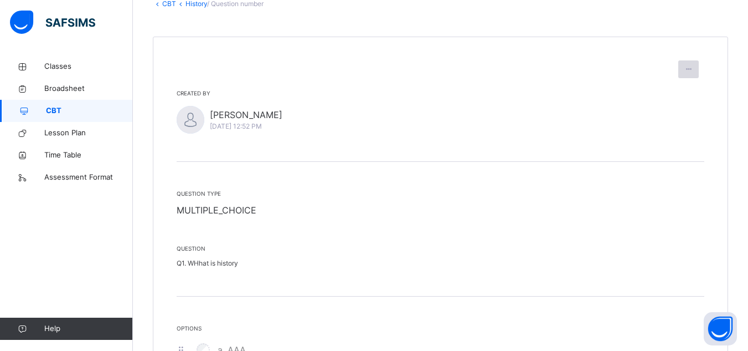
click at [693, 64] on icon at bounding box center [688, 69] width 9 height 10
click at [68, 129] on span "Lesson Plan" at bounding box center [88, 132] width 89 height 11
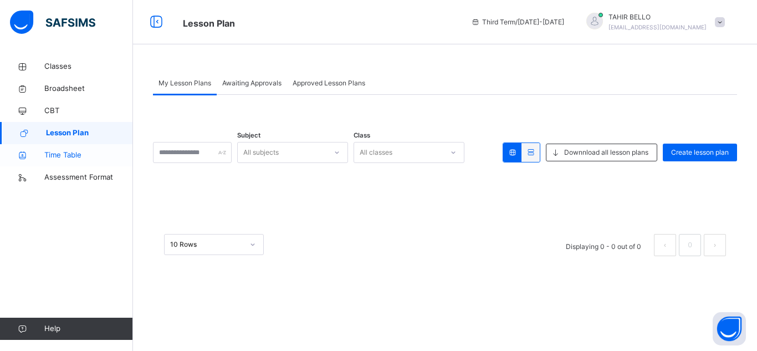
click at [54, 159] on span "Time Table" at bounding box center [88, 155] width 89 height 11
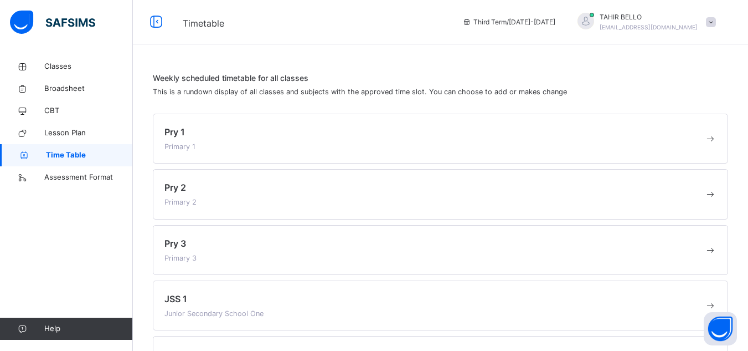
click at [54, 159] on span "Time Table" at bounding box center [89, 155] width 87 height 11
click at [219, 138] on span at bounding box center [434, 139] width 540 height 3
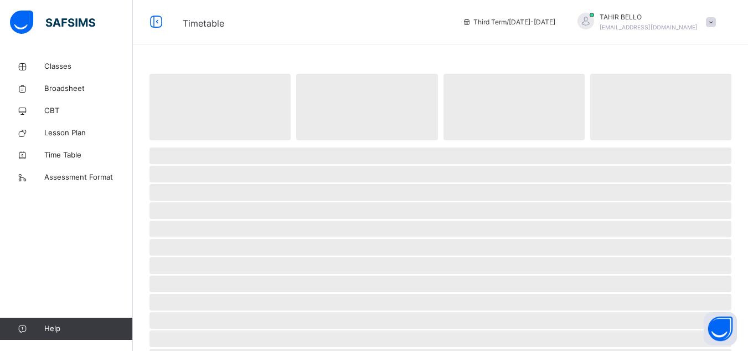
click at [219, 138] on span "‌" at bounding box center [220, 107] width 141 height 66
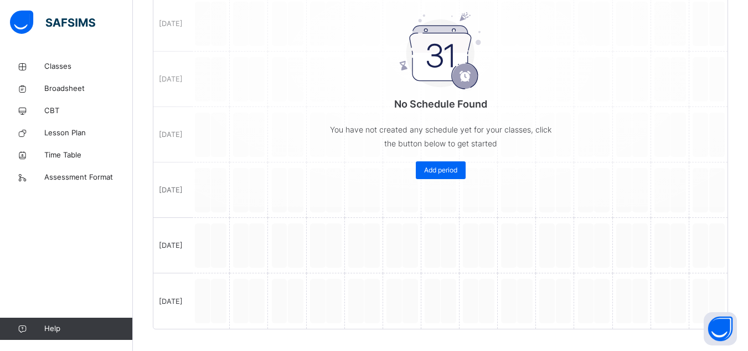
scroll to position [302, 0]
click at [95, 179] on span "Assessment Format" at bounding box center [88, 177] width 89 height 11
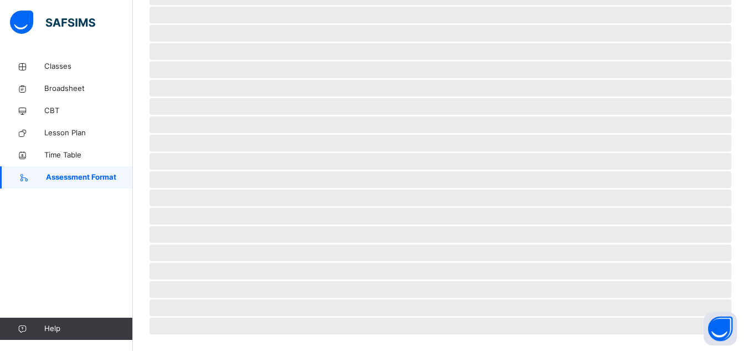
click at [95, 179] on span "Assessment Format" at bounding box center [89, 177] width 87 height 11
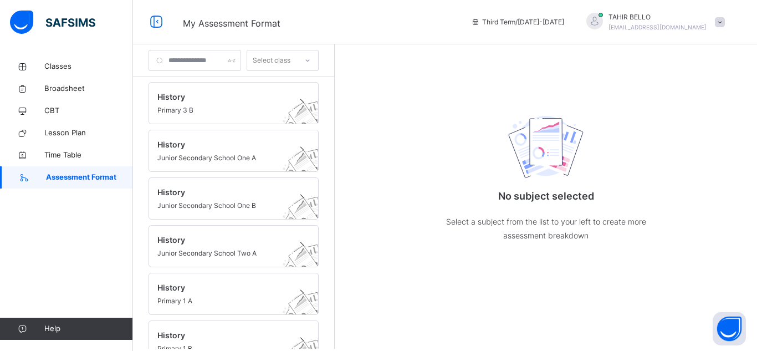
scroll to position [0, 0]
drag, startPoint x: 353, startPoint y: 81, endPoint x: 599, endPoint y: 99, distance: 246.0
click at [599, 99] on div "No subject selected Select a subject from the list to your left to create more …" at bounding box center [546, 174] width 222 height 181
click at [224, 55] on input "text" at bounding box center [194, 60] width 92 height 21
type input "*******"
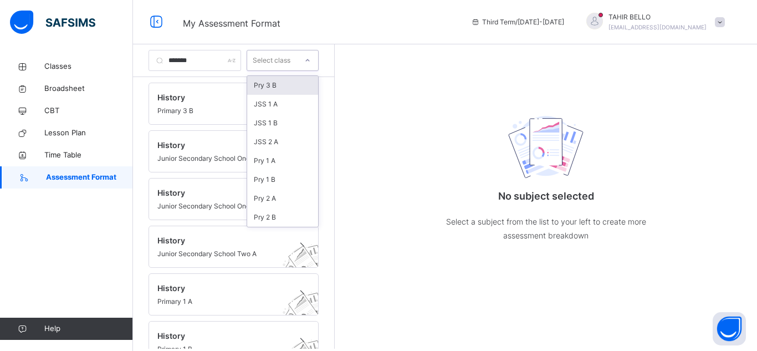
click at [297, 60] on div "Select class" at bounding box center [272, 60] width 50 height 17
click at [293, 111] on div "JSS 1 A" at bounding box center [282, 104] width 71 height 19
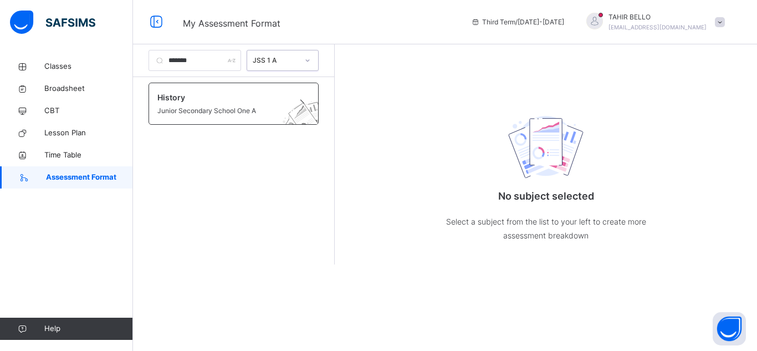
click at [274, 106] on span "Junior Secondary School One A" at bounding box center [222, 111] width 131 height 10
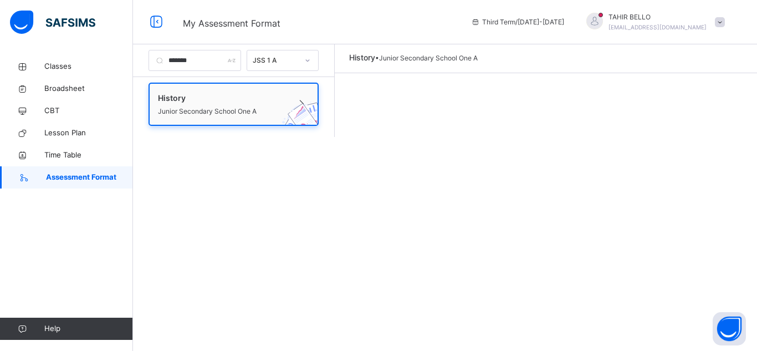
click at [274, 106] on span "Junior Secondary School One A" at bounding box center [223, 111] width 130 height 10
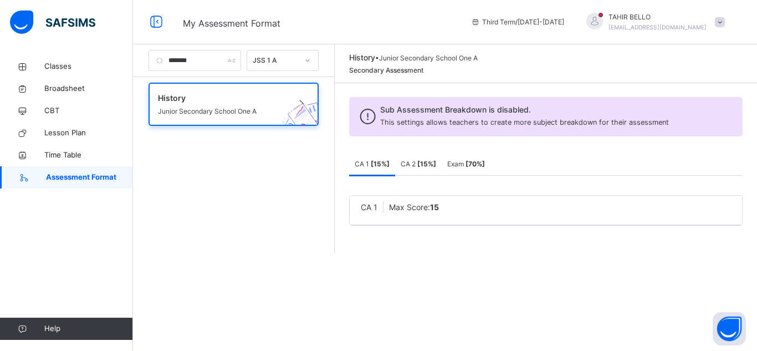
click at [439, 208] on b "15" at bounding box center [434, 206] width 9 height 9
click at [474, 205] on div "CA 1 Max Score: 15" at bounding box center [546, 207] width 370 height 12
